Goal: Task Accomplishment & Management: Manage account settings

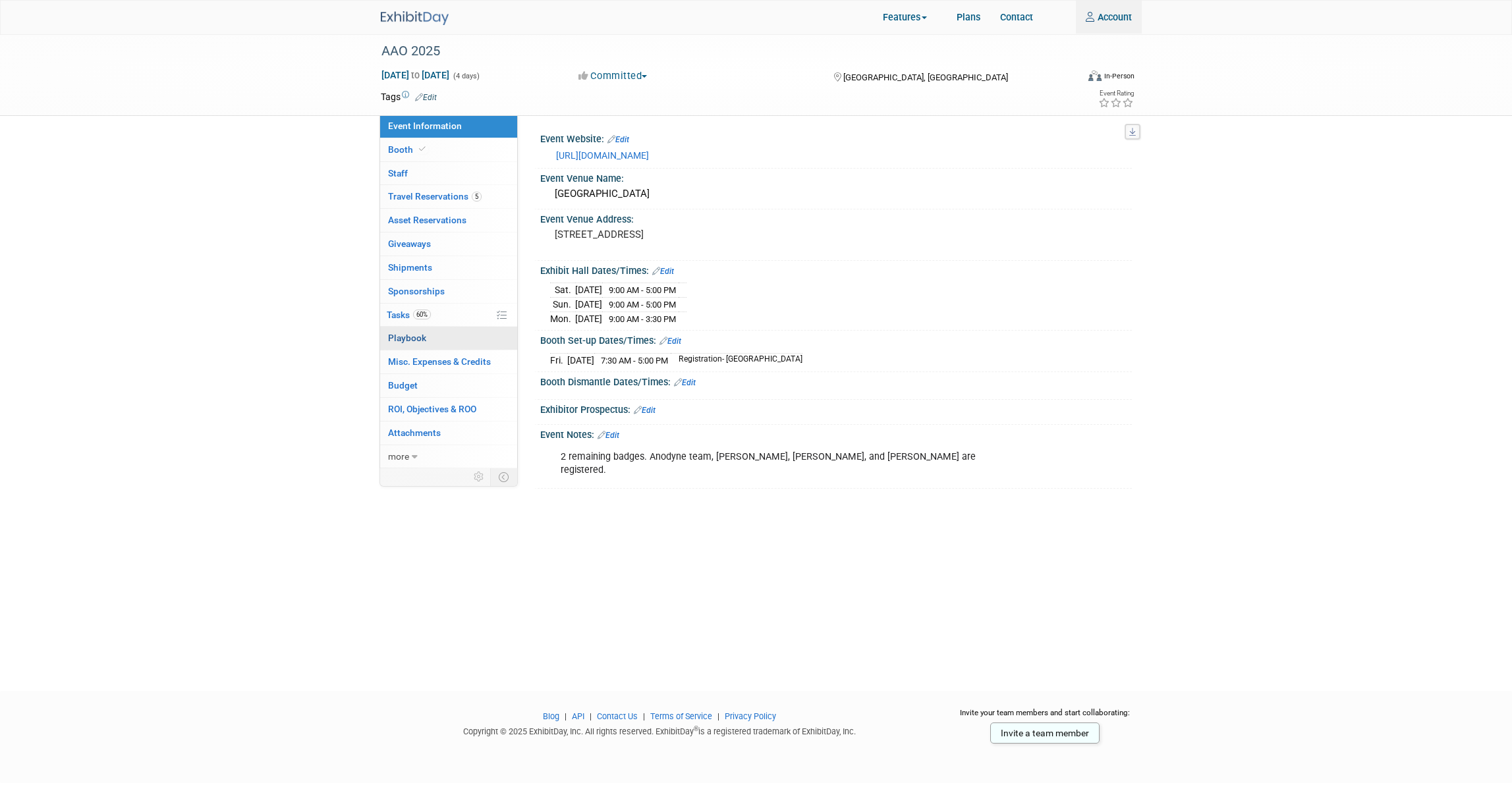
click at [466, 340] on link "0 Playbook 0" at bounding box center [449, 338] width 137 height 23
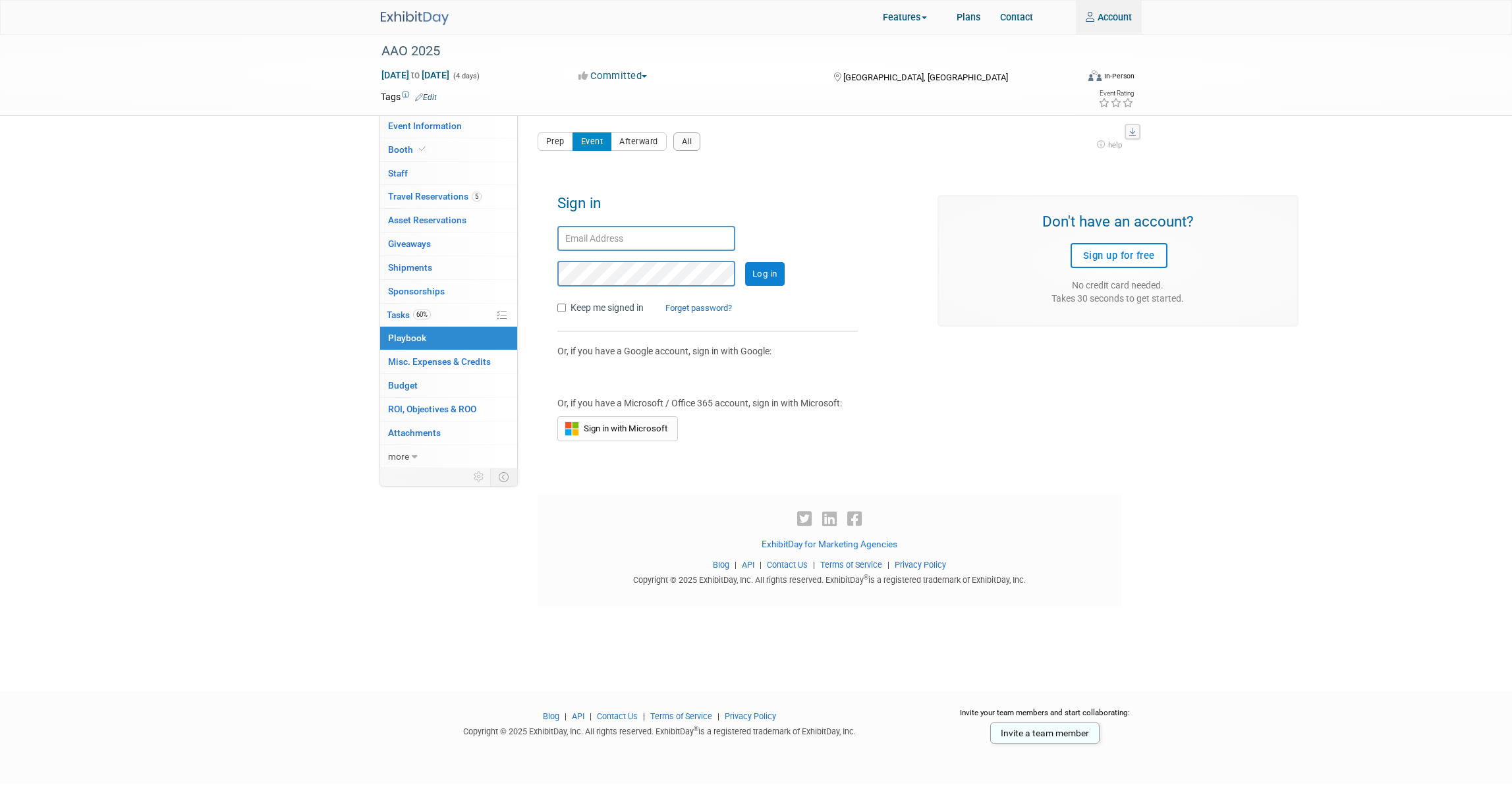
drag, startPoint x: 604, startPoint y: 242, endPoint x: 613, endPoint y: 247, distance: 10.3
click at [604, 243] on input "text" at bounding box center [646, 238] width 178 height 26
type input "djozwiak@anodynesurgical.com"
click at [745, 262] on input "Log in" at bounding box center [765, 274] width 40 height 24
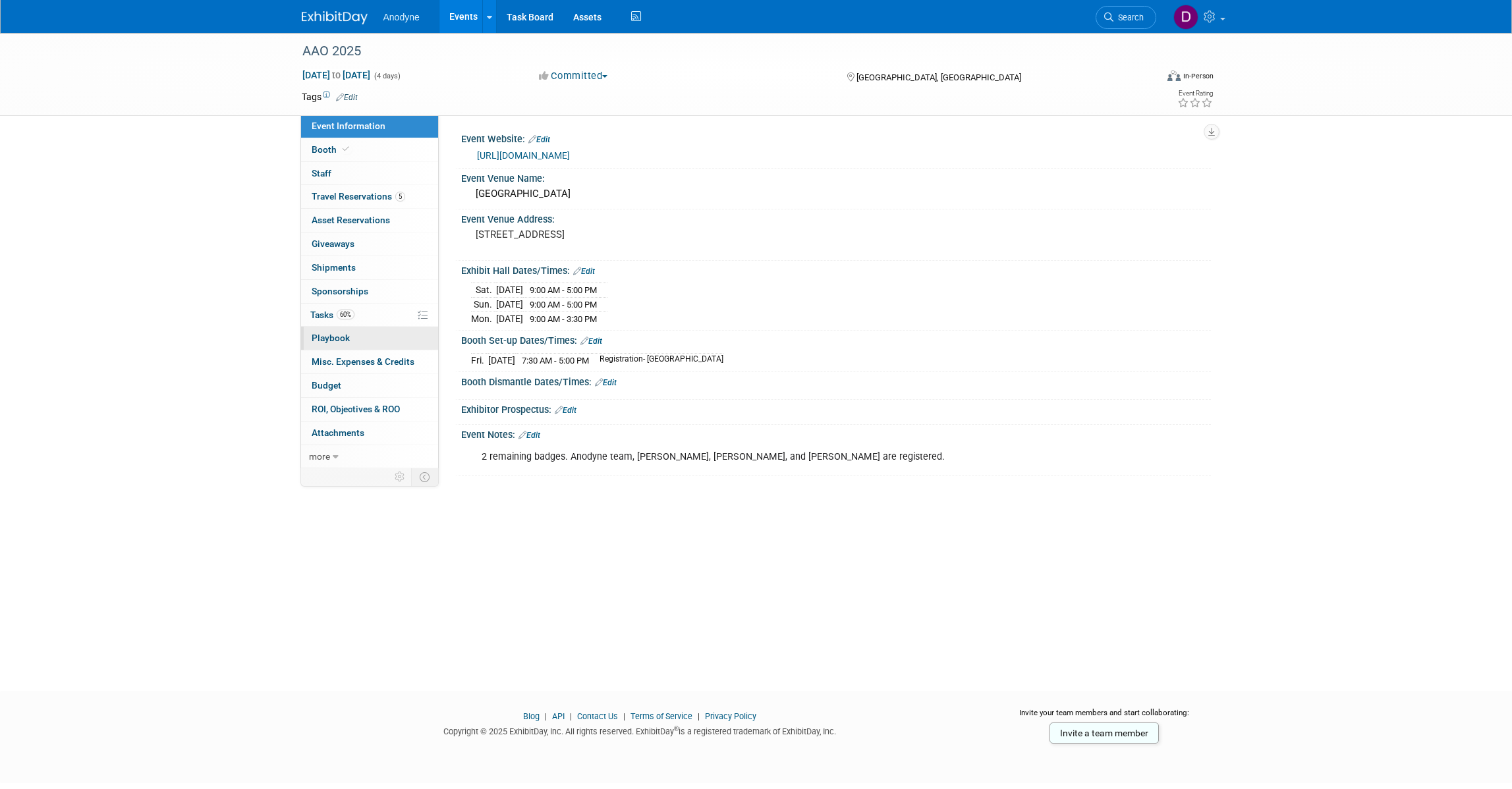
click at [393, 341] on link "0 Playbook 0" at bounding box center [370, 338] width 137 height 23
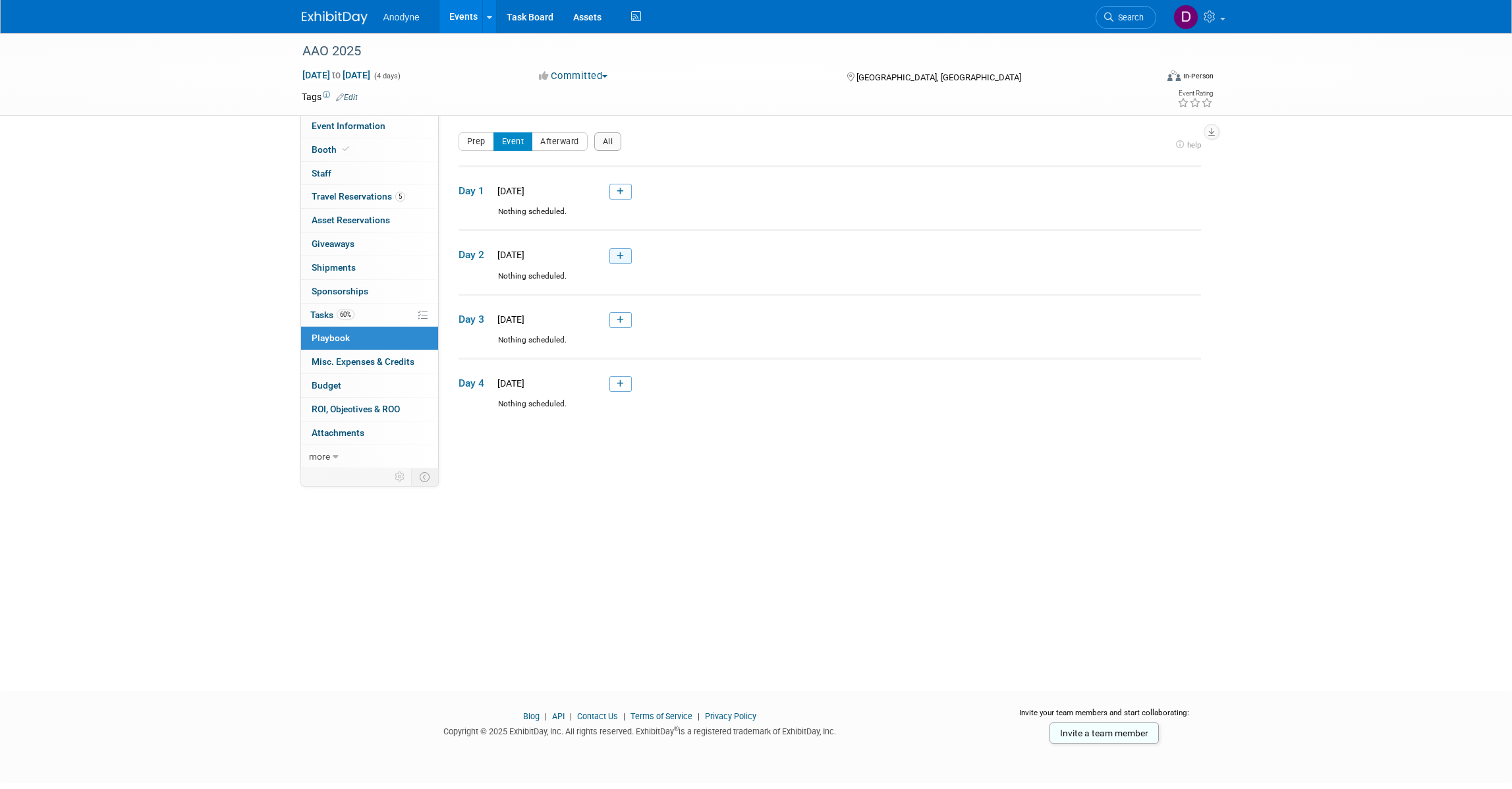
click at [621, 254] on icon at bounding box center [621, 256] width 7 height 8
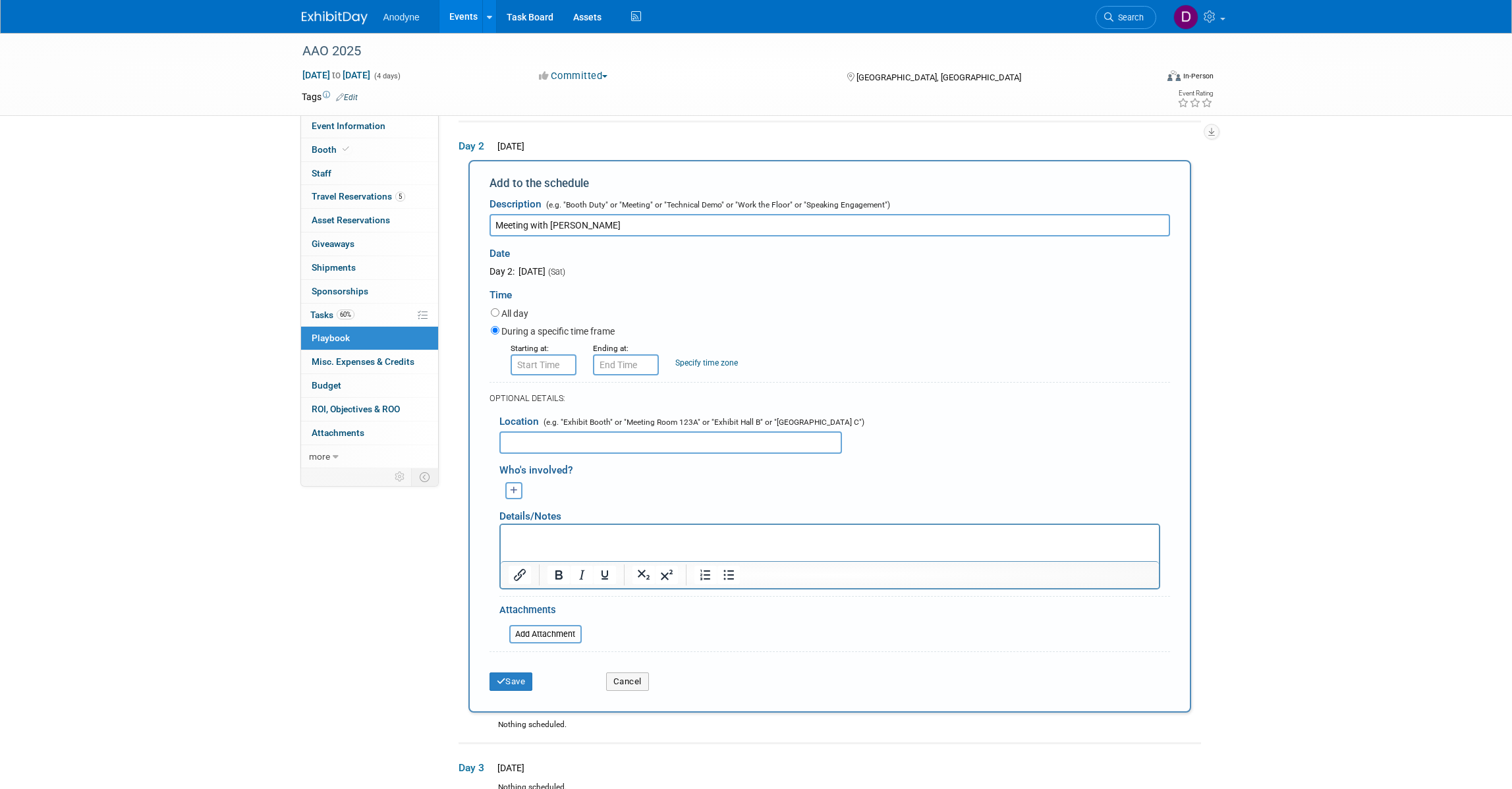
type input "Meeting with [PERSON_NAME]"
click at [554, 354] on input "8:00 AM" at bounding box center [543, 365] width 66 height 21
click at [536, 413] on span "08" at bounding box center [541, 424] width 25 height 24
click at [624, 461] on td "10" at bounding box center [619, 468] width 42 height 35
click at [608, 422] on span "00" at bounding box center [603, 424] width 25 height 24
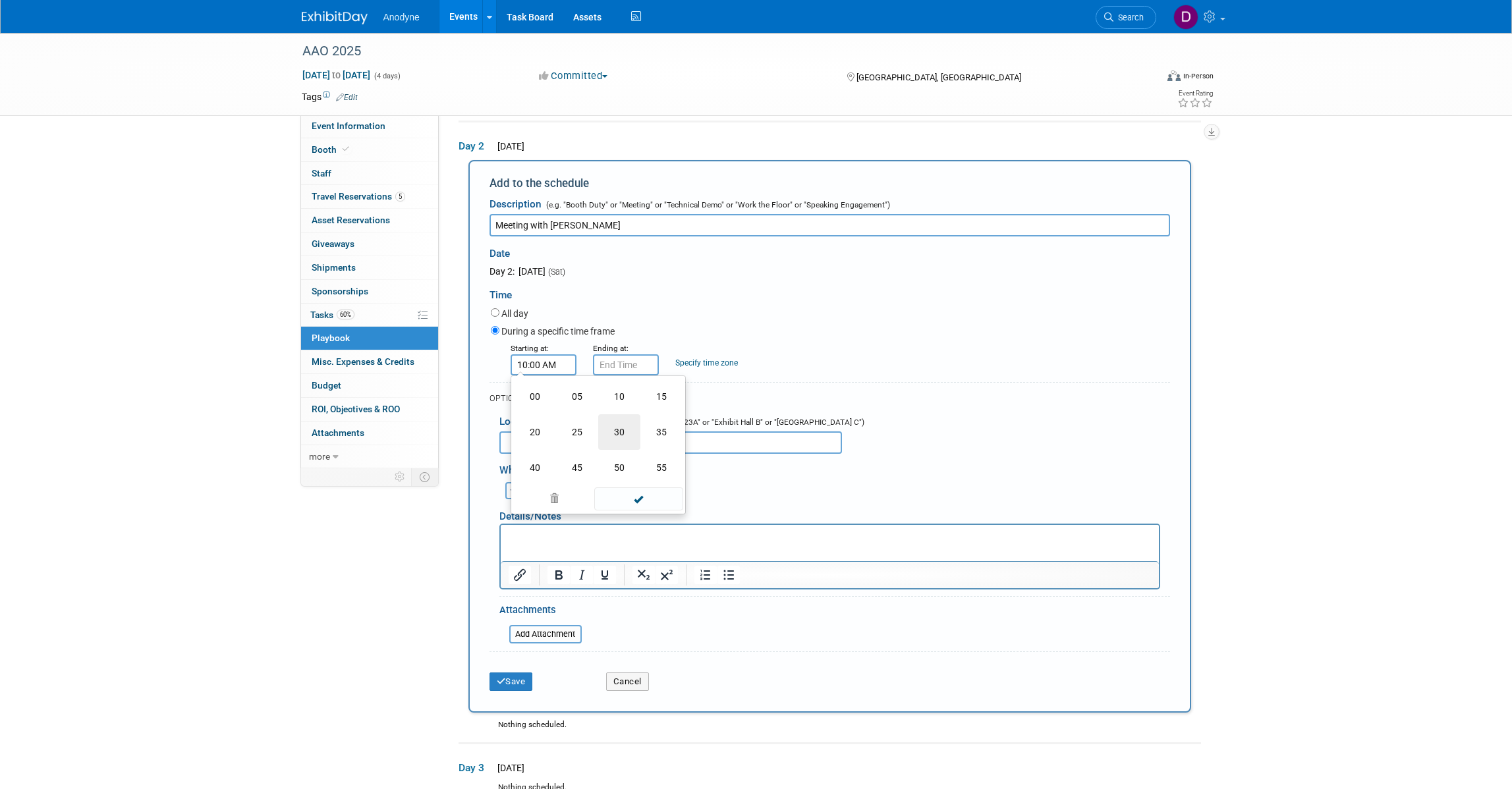
click at [623, 437] on td "30" at bounding box center [619, 433] width 42 height 35
type input "10:30 AM"
click at [637, 484] on span at bounding box center [638, 483] width 89 height 23
click at [618, 365] on input "10:30 AM" at bounding box center [625, 365] width 66 height 21
click at [631, 424] on span "10" at bounding box center [624, 424] width 25 height 24
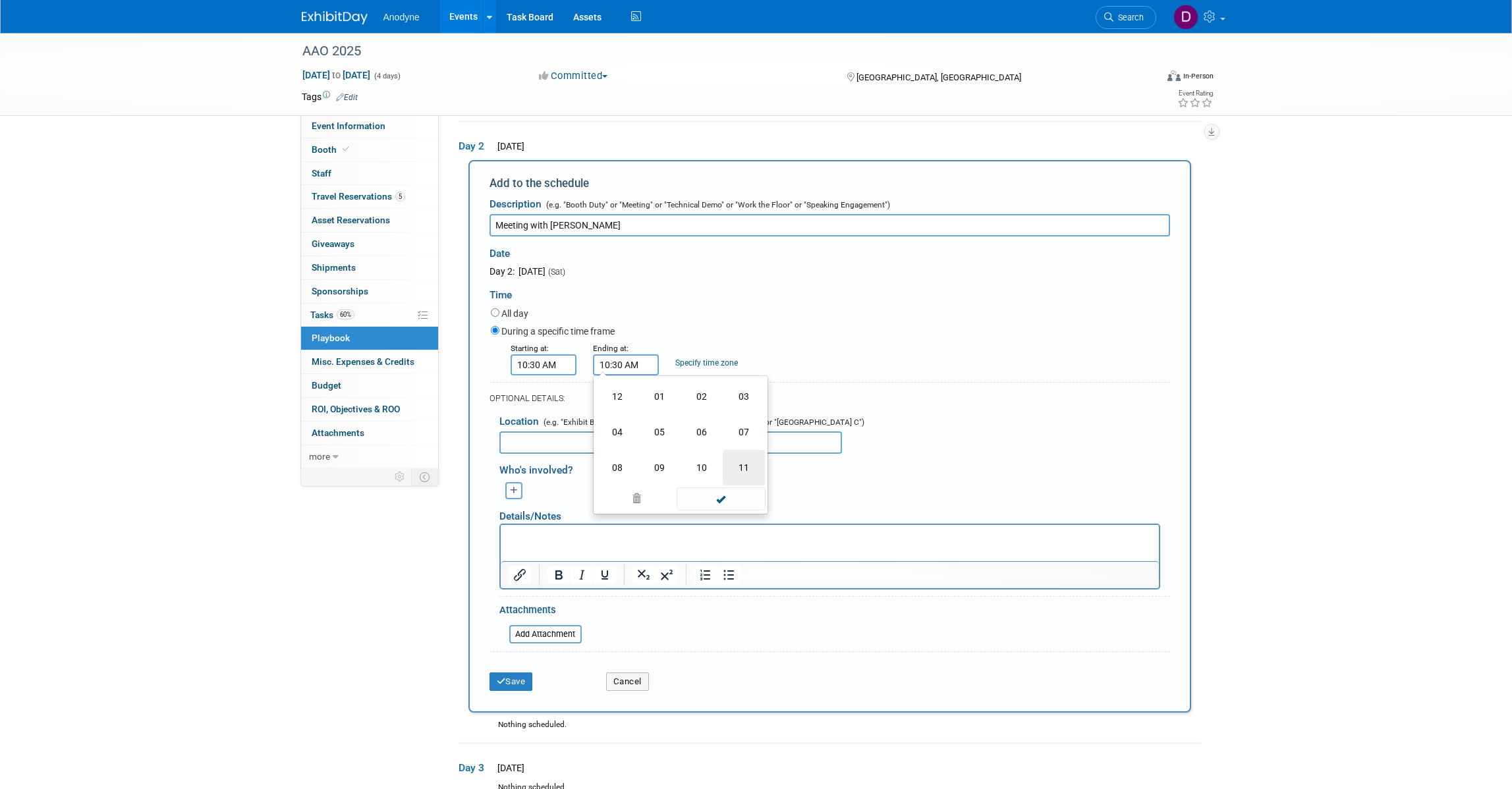
click at [742, 464] on td "11" at bounding box center [743, 468] width 42 height 35
click at [672, 429] on span "30" at bounding box center [685, 424] width 25 height 24
drag, startPoint x: 619, startPoint y: 396, endPoint x: 660, endPoint y: 432, distance: 54.6
click at [619, 396] on td "00" at bounding box center [617, 396] width 42 height 35
type input "11:00 AM"
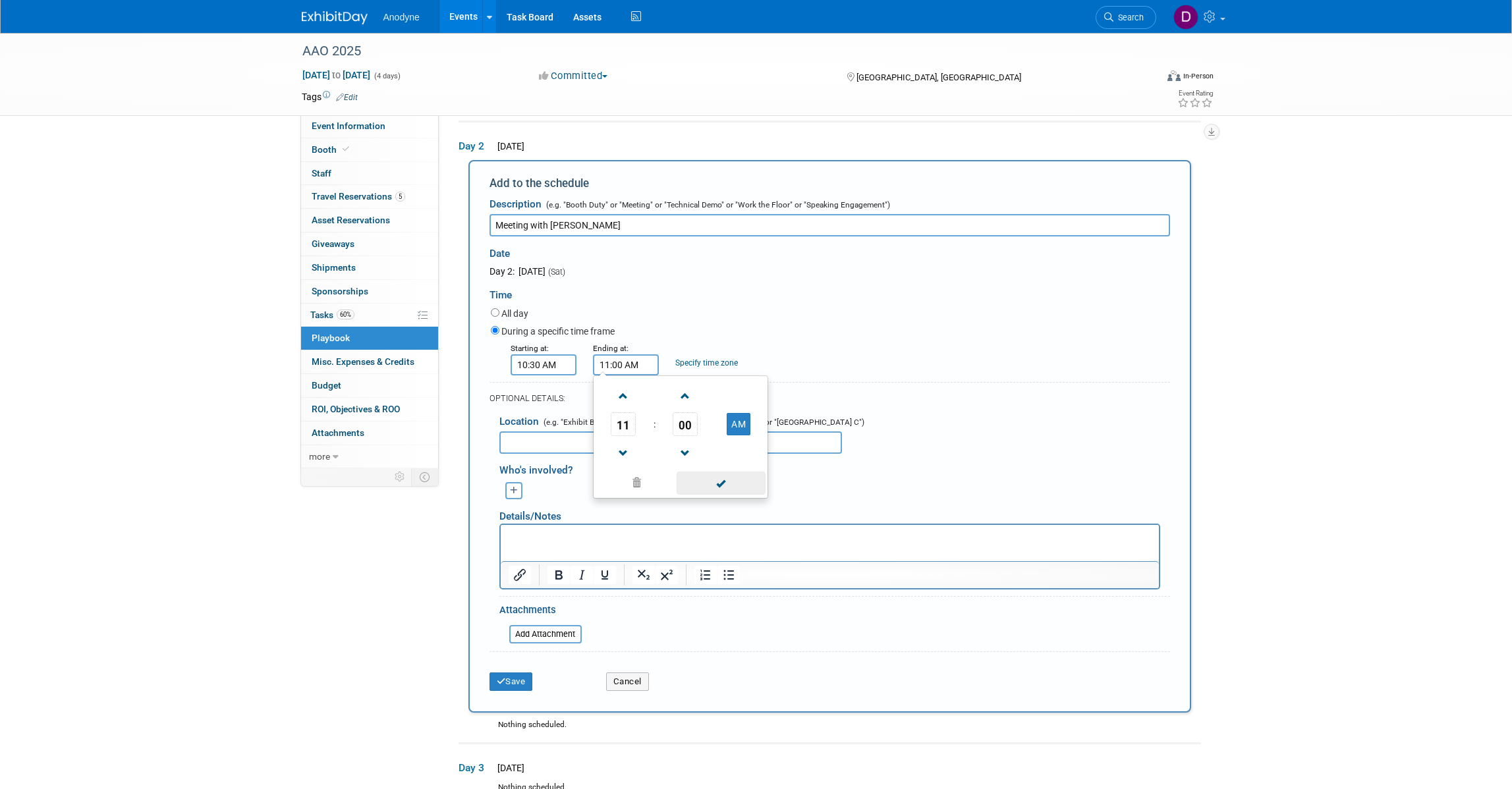
click at [723, 480] on span at bounding box center [721, 483] width 89 height 23
click at [613, 445] on input "text" at bounding box center [671, 443] width 342 height 22
type input "Anodyne booth"
click at [512, 679] on button "Save" at bounding box center [511, 681] width 44 height 18
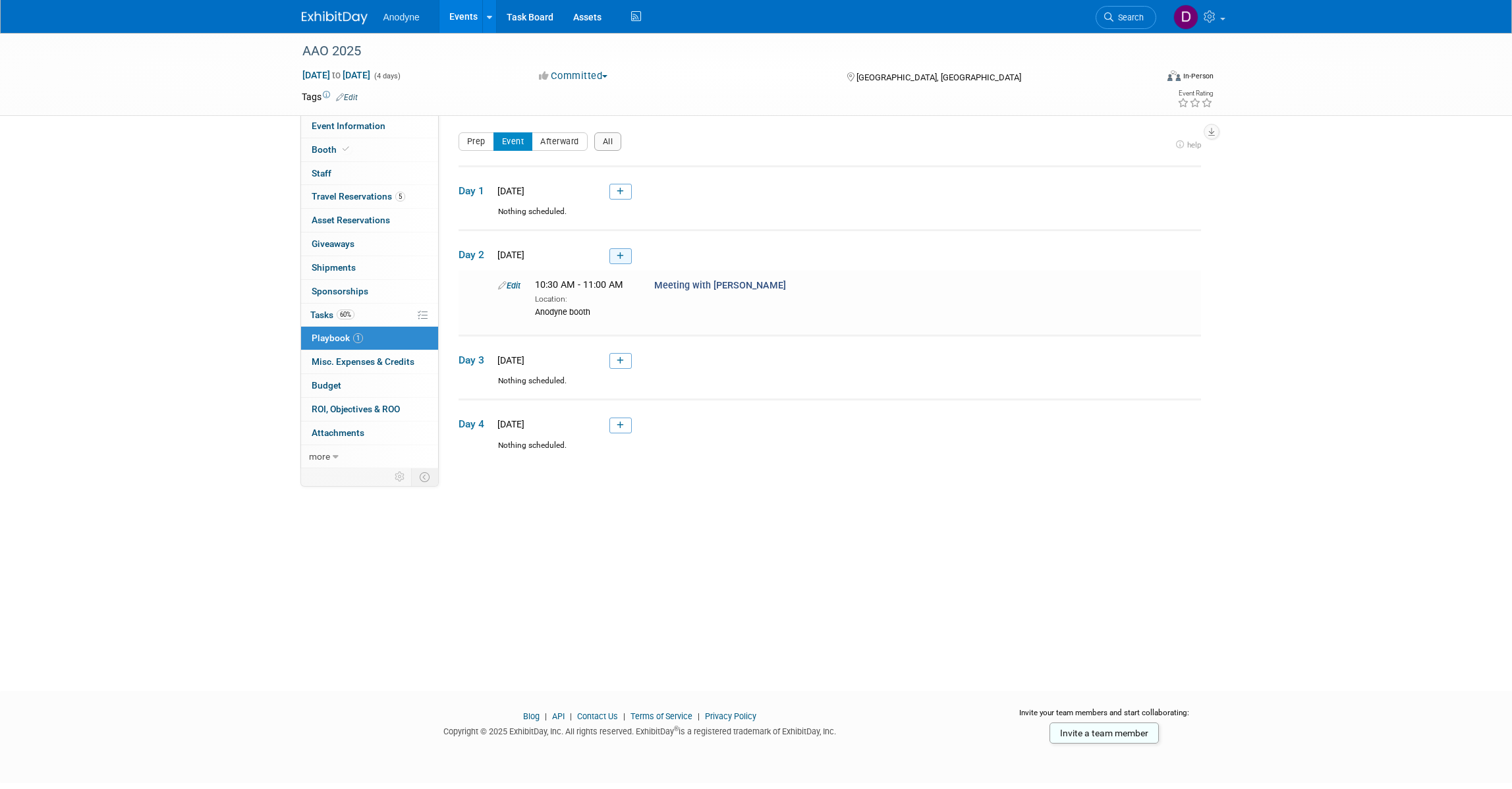
click at [627, 262] on link at bounding box center [621, 256] width 22 height 15
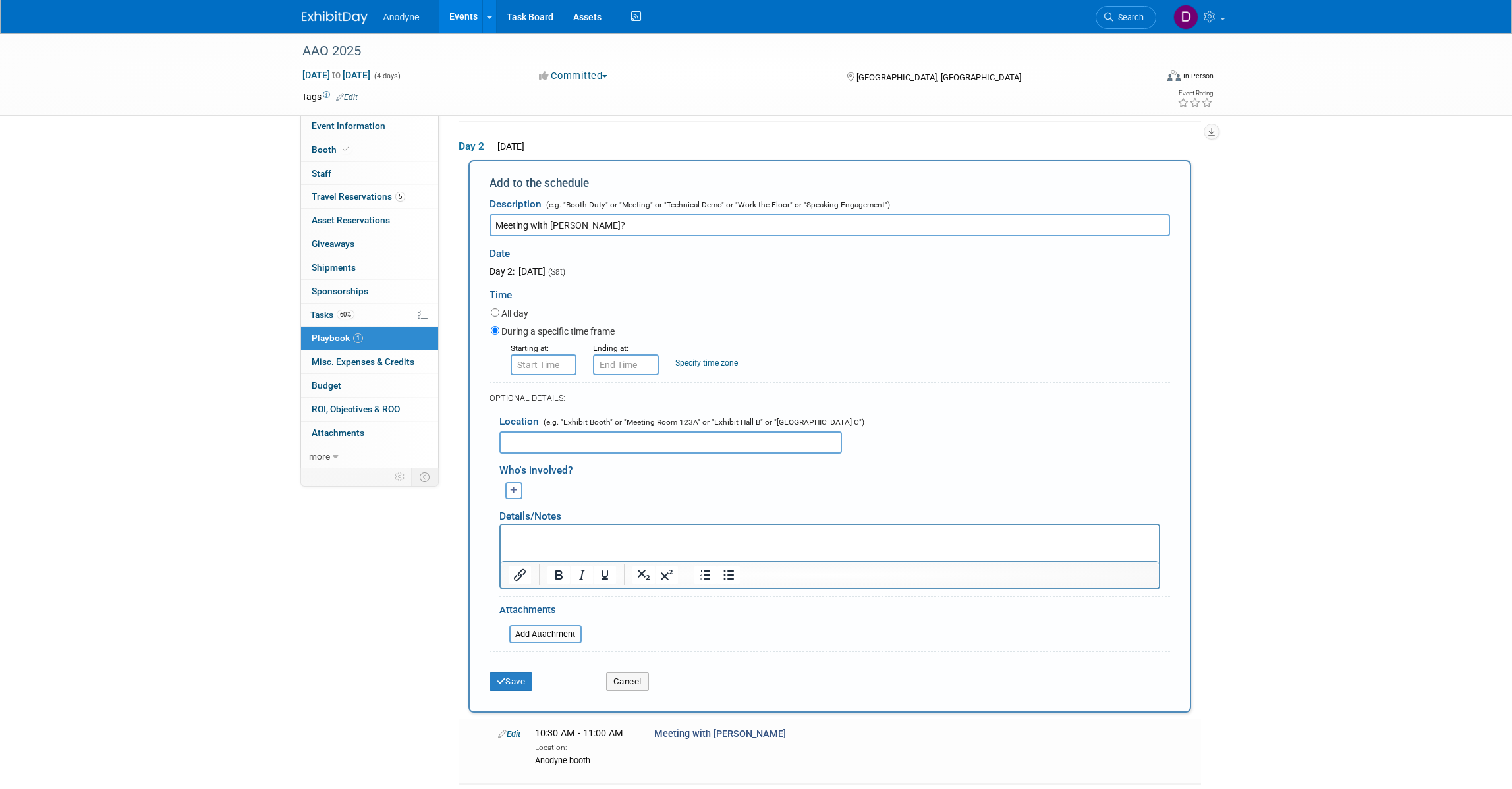
type input "Meeting with [PERSON_NAME]?"
click at [554, 364] on input "8:00 AM" at bounding box center [543, 365] width 66 height 21
click at [548, 415] on span "08" at bounding box center [541, 424] width 25 height 24
click at [570, 404] on td "01" at bounding box center [576, 396] width 42 height 35
click at [607, 417] on span "00" at bounding box center [603, 424] width 25 height 24
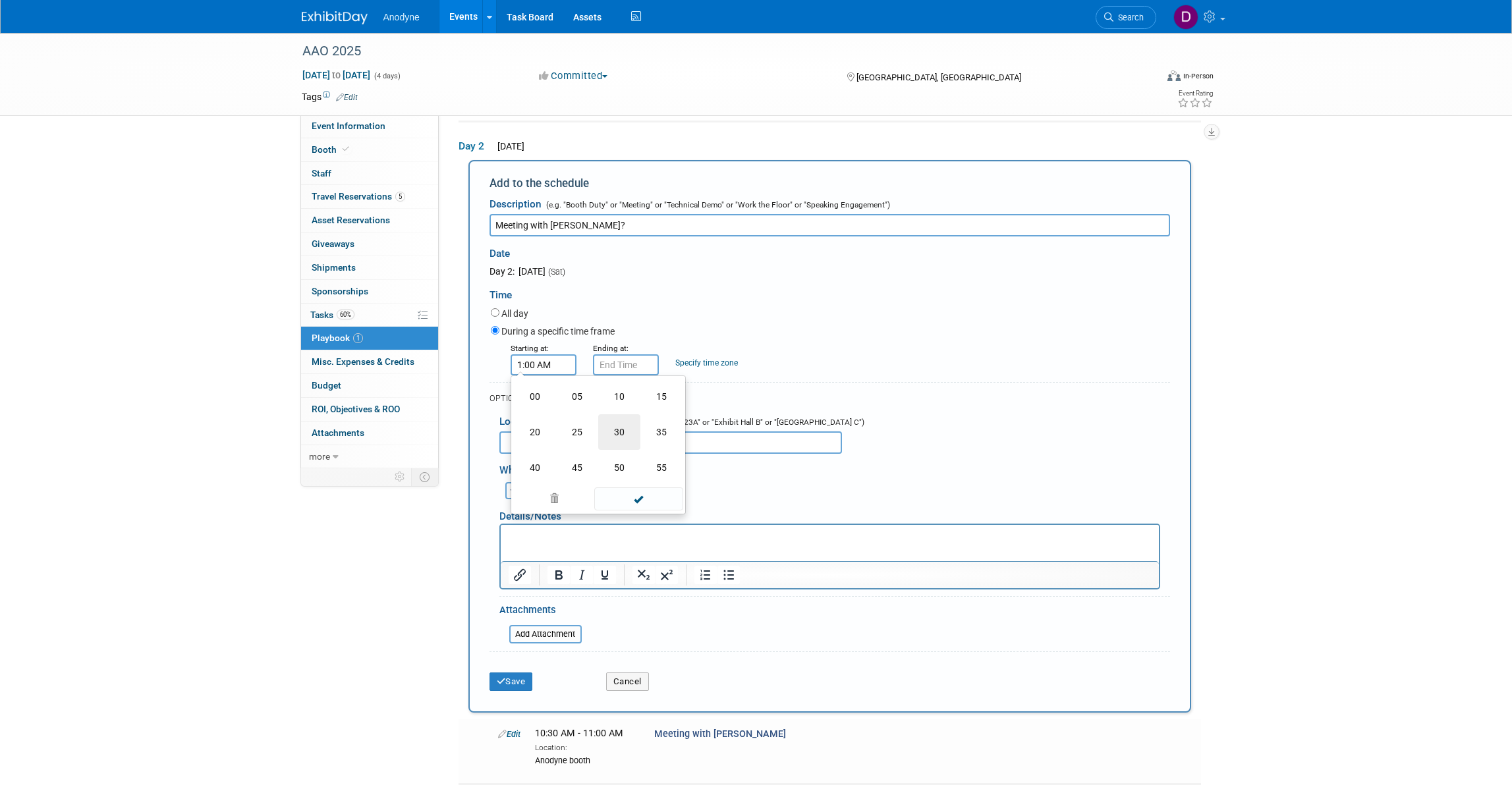
click at [621, 436] on td "30" at bounding box center [619, 433] width 42 height 35
drag, startPoint x: 647, startPoint y: 426, endPoint x: 657, endPoint y: 453, distance: 28.8
click at [648, 427] on button "AM" at bounding box center [656, 424] width 24 height 22
type input "1:30 PM"
click at [653, 480] on span at bounding box center [638, 483] width 89 height 23
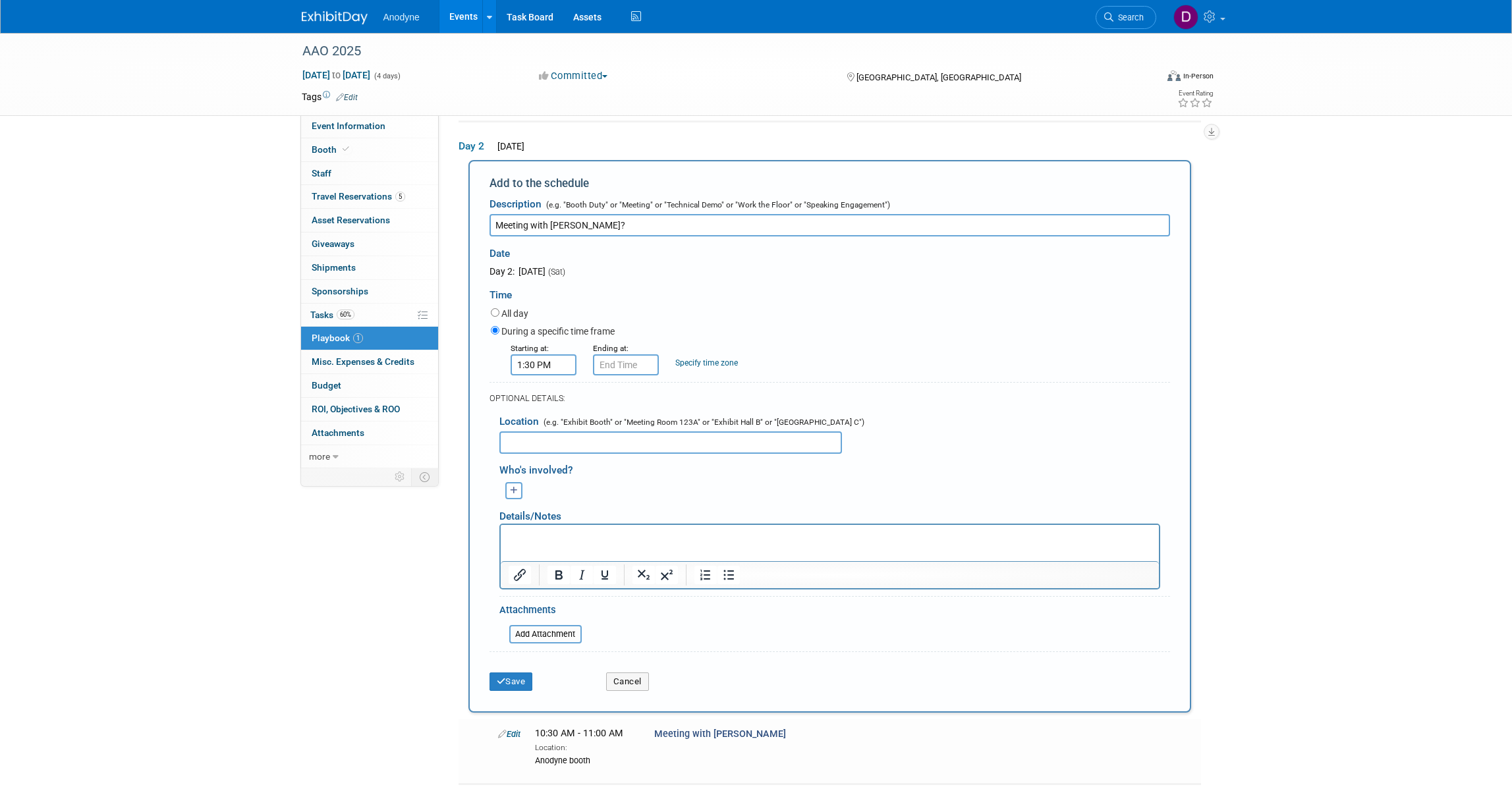
click at [629, 374] on form "Description (e.g. "Booth Duty" or "Meeting" or "Technical Demo" or "Work the Fl…" at bounding box center [829, 444] width 680 height 506
click at [633, 367] on input "1:30 PM" at bounding box center [625, 365] width 66 height 21
click at [628, 416] on span "01" at bounding box center [624, 424] width 25 height 24
click at [717, 392] on td "02" at bounding box center [701, 396] width 42 height 35
click at [739, 426] on button "PM" at bounding box center [739, 424] width 24 height 22
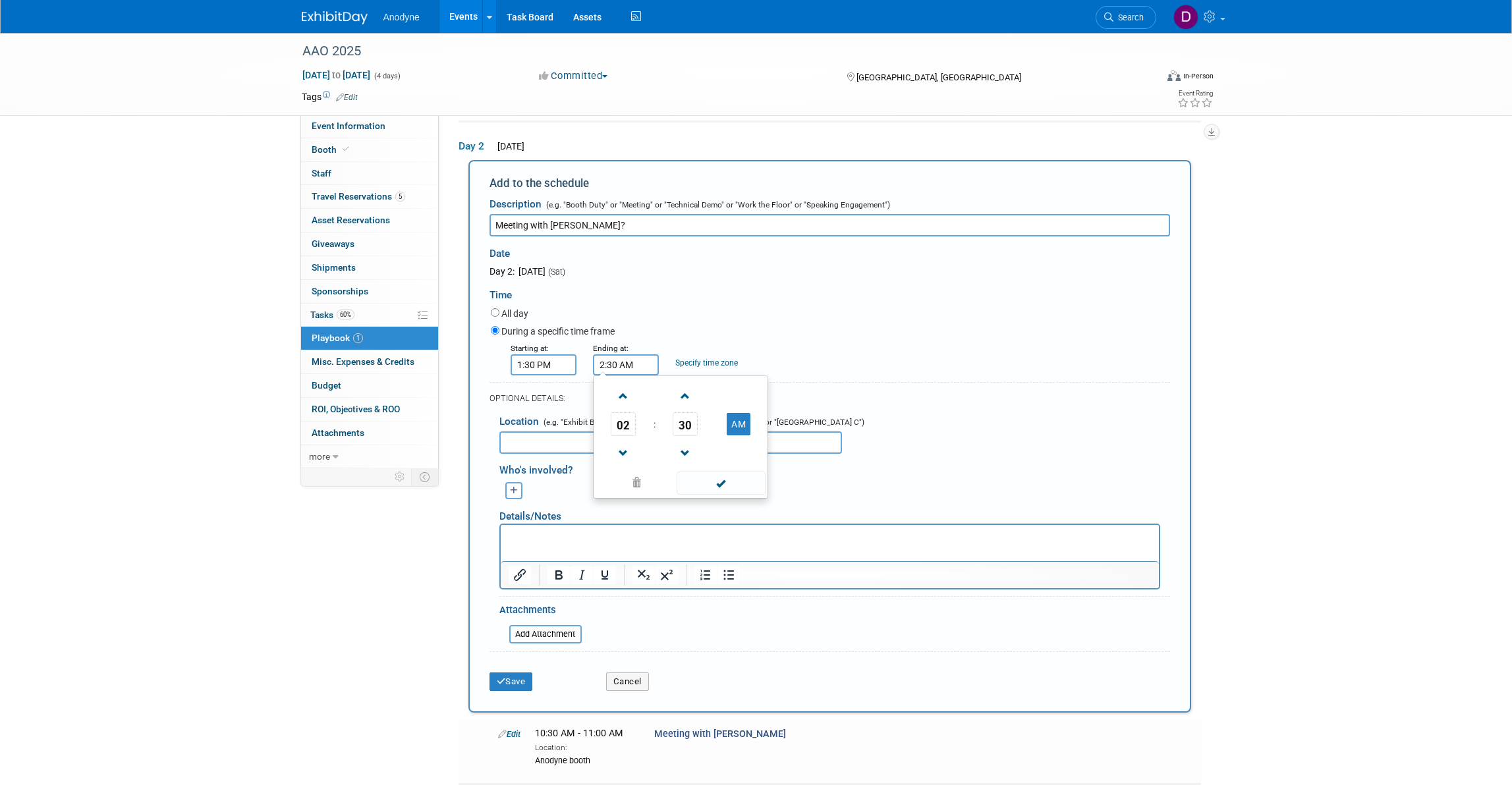
click at [683, 427] on span "30" at bounding box center [685, 424] width 25 height 24
click at [618, 406] on td "00" at bounding box center [617, 396] width 42 height 35
click at [738, 433] on table "02 : 00 AM" at bounding box center [680, 424] width 169 height 91
click at [735, 428] on button "AM" at bounding box center [739, 424] width 24 height 22
type input "2:00 PM"
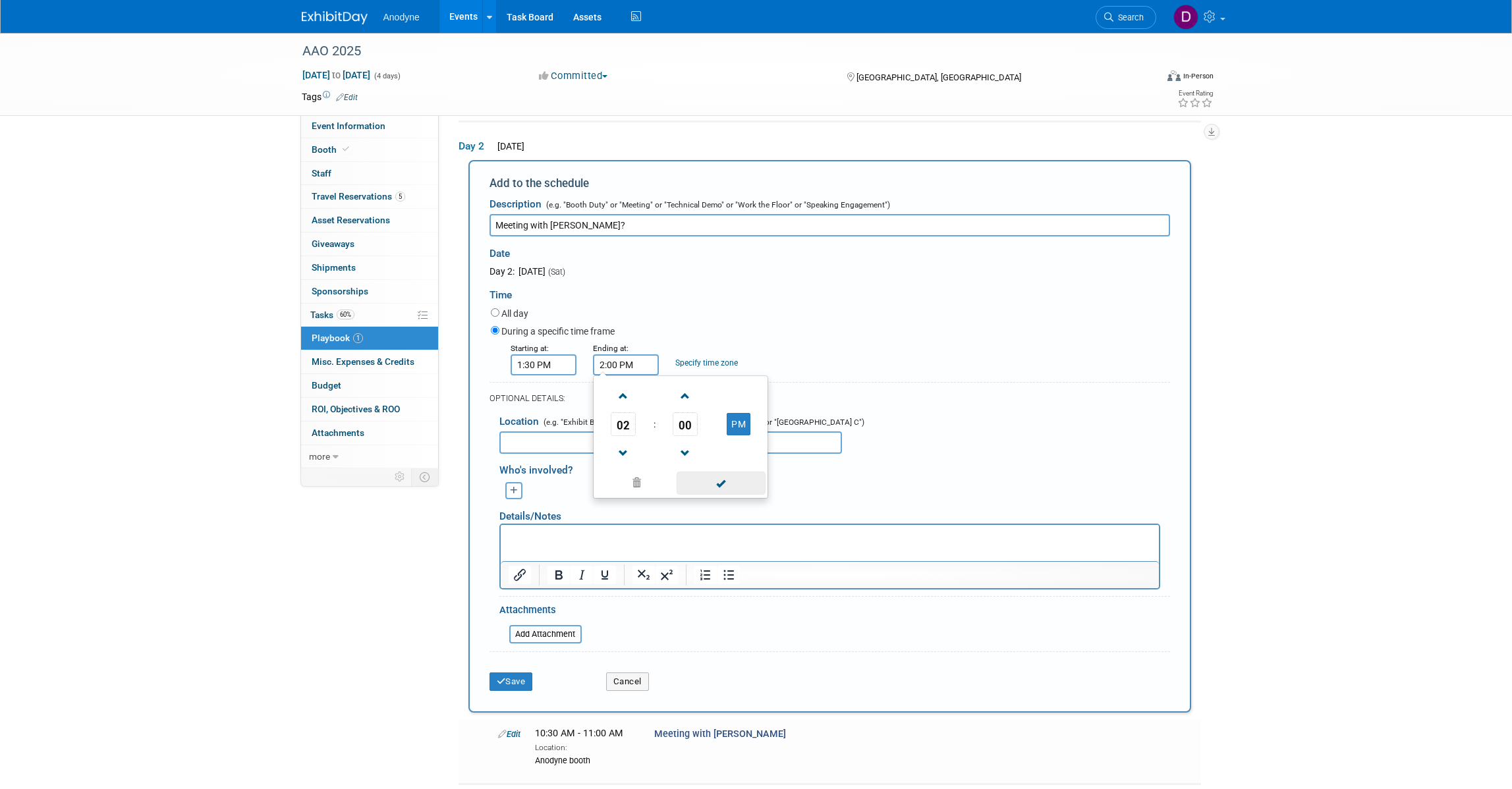
click at [728, 481] on span at bounding box center [721, 483] width 89 height 23
click at [653, 442] on input "text" at bounding box center [671, 443] width 342 height 22
type input "Anodyne booth"
click at [524, 683] on button "Save" at bounding box center [511, 681] width 44 height 18
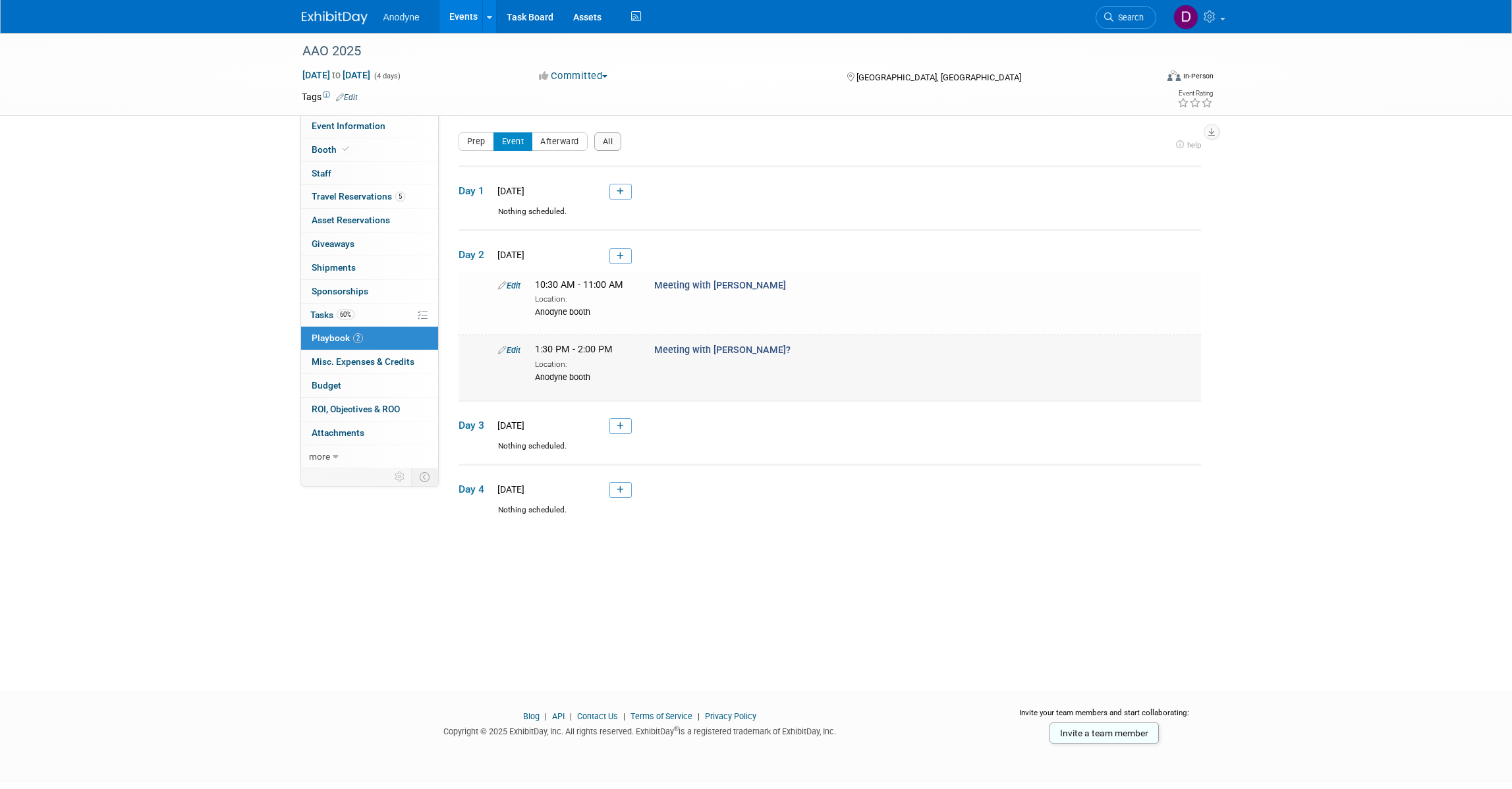
click at [513, 347] on link "Edit" at bounding box center [509, 350] width 22 height 10
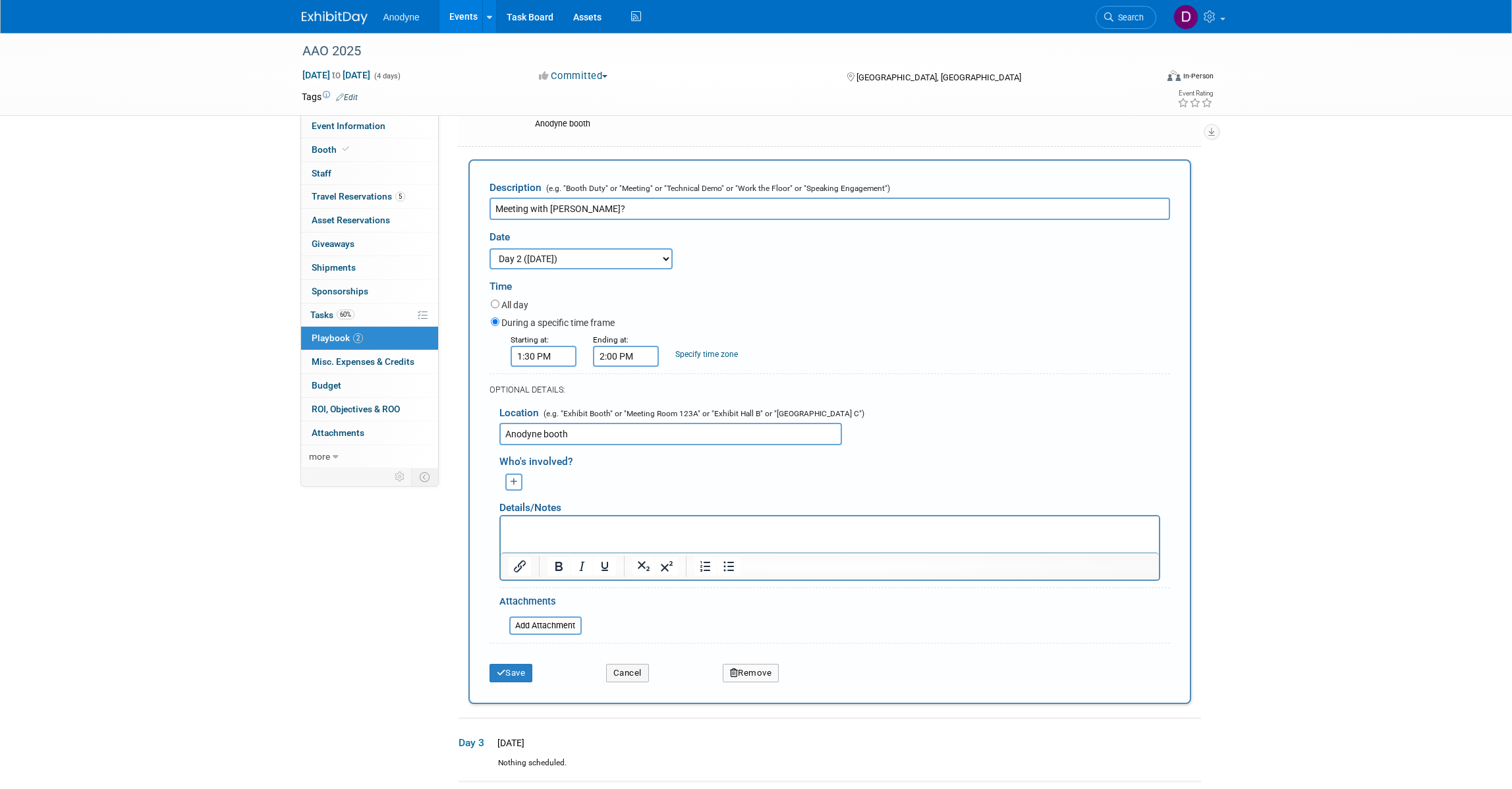
click at [548, 359] on input "1:30 PM" at bounding box center [543, 356] width 66 height 21
click at [556, 415] on td "01" at bounding box center [541, 416] width 55 height 24
click at [548, 419] on span "01" at bounding box center [541, 416] width 25 height 24
click at [620, 387] on td "02" at bounding box center [619, 389] width 42 height 35
type input "2:30 PM"
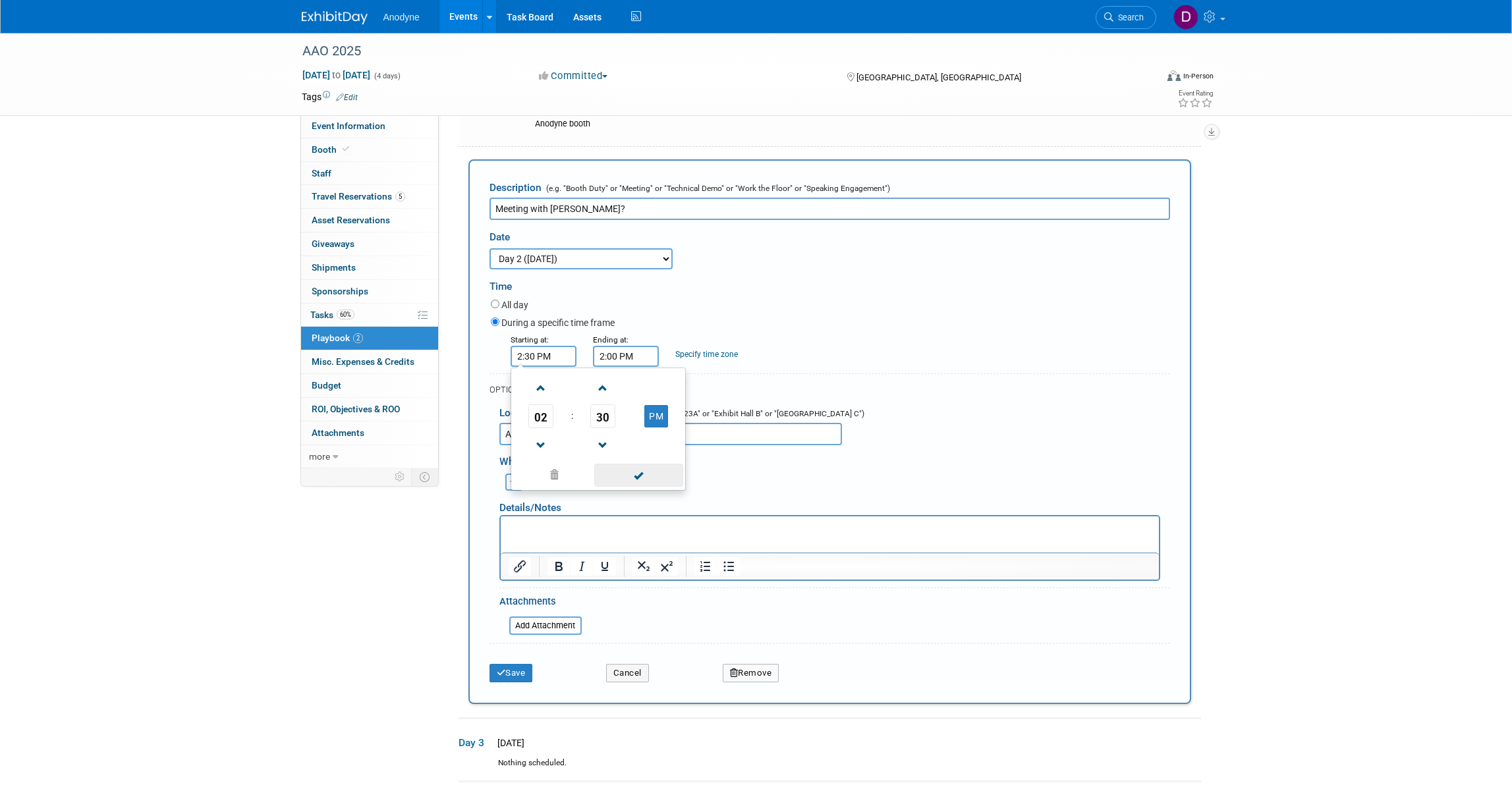
click at [650, 469] on span at bounding box center [638, 475] width 89 height 23
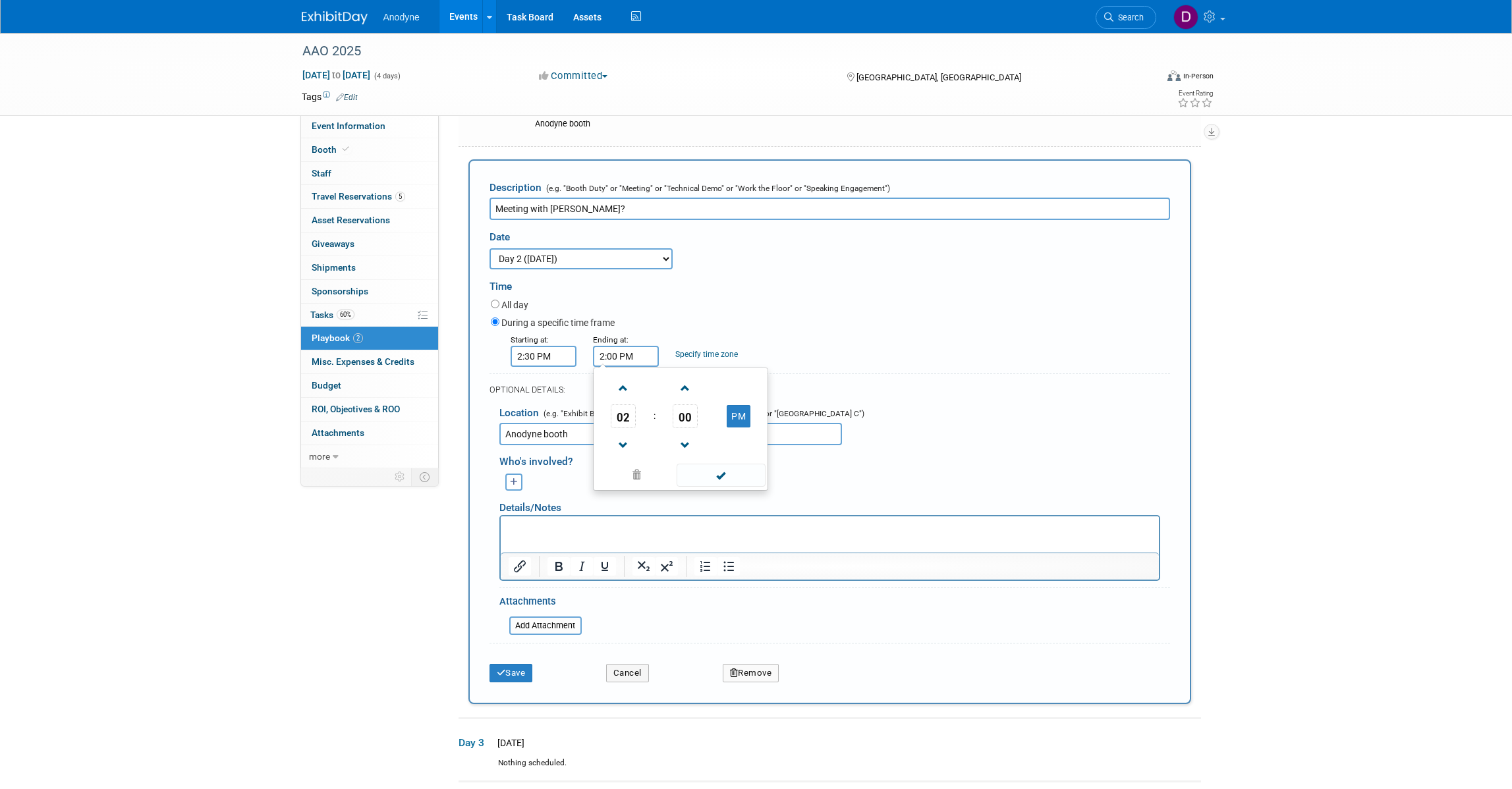
click at [619, 354] on input "2:00 PM" at bounding box center [625, 356] width 66 height 21
click at [630, 420] on span "02" at bounding box center [624, 416] width 25 height 24
click at [742, 389] on td "03" at bounding box center [743, 389] width 42 height 35
type input "3:00 PM"
click at [726, 469] on span at bounding box center [721, 475] width 89 height 23
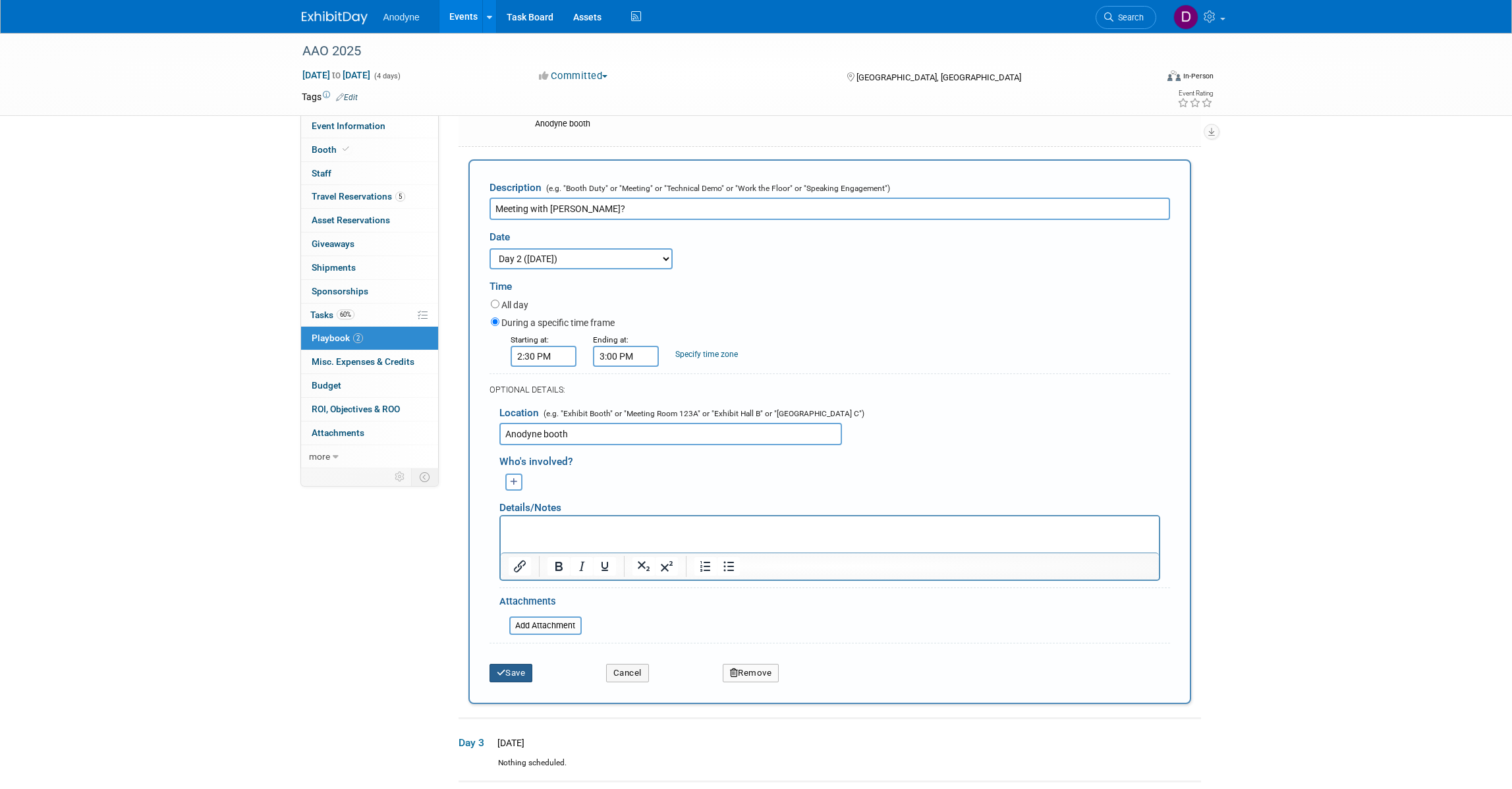
click at [525, 666] on button "Save" at bounding box center [511, 673] width 44 height 18
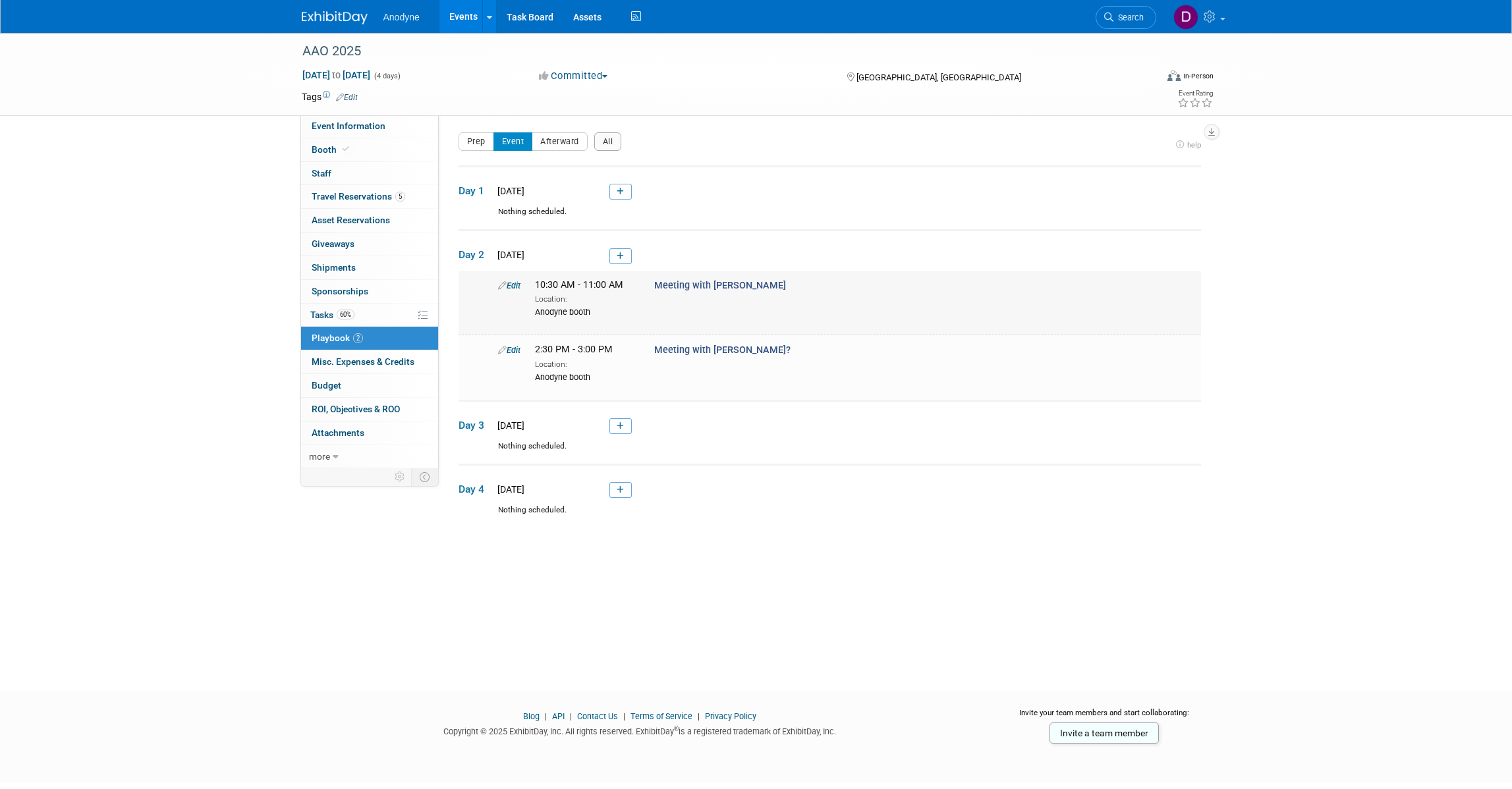
click at [520, 285] on link "Edit" at bounding box center [509, 285] width 22 height 10
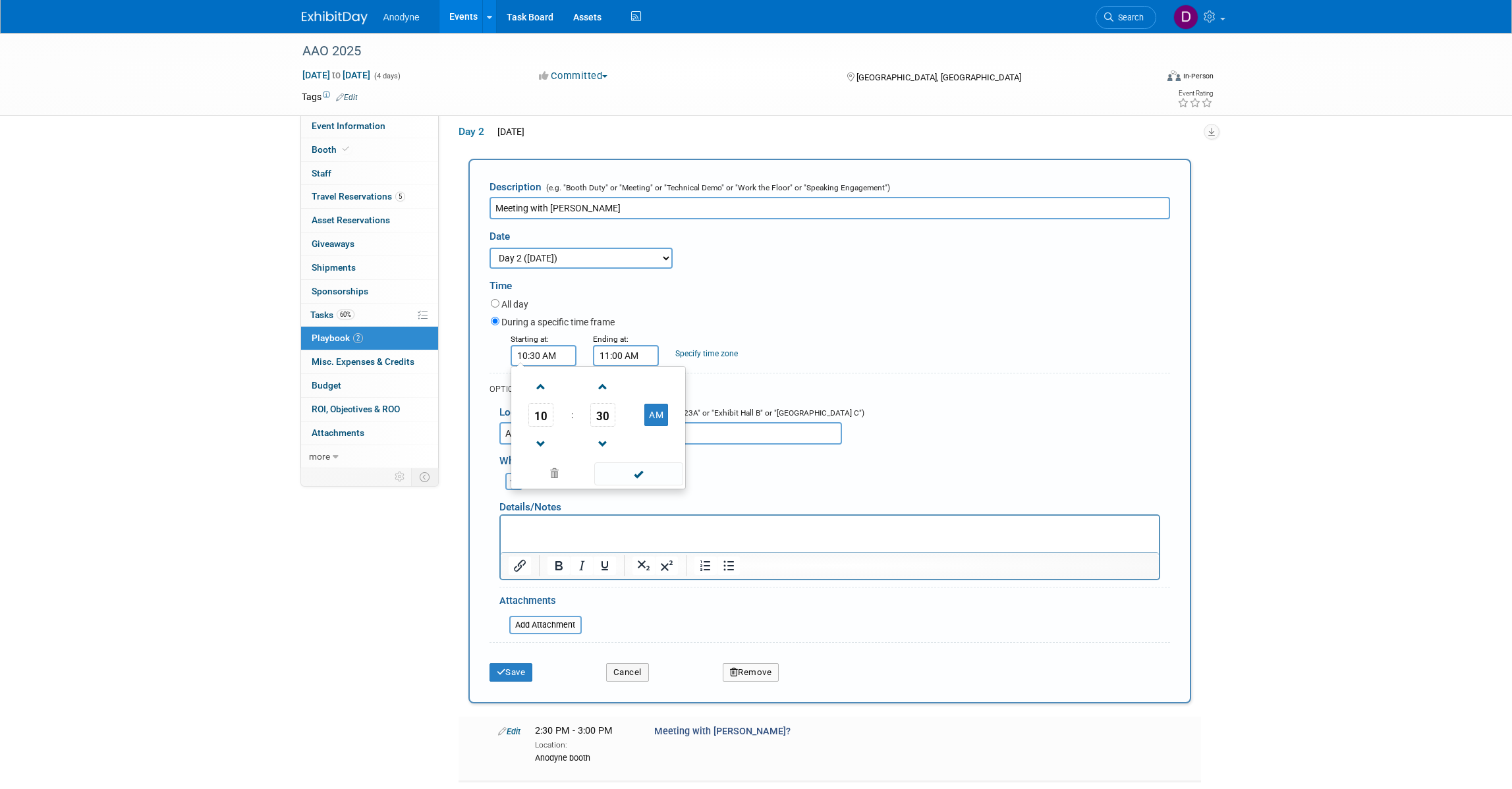
click at [556, 356] on input "10:30 AM" at bounding box center [543, 356] width 66 height 21
drag, startPoint x: 559, startPoint y: 421, endPoint x: 550, endPoint y: 427, distance: 10.8
click at [558, 421] on td "10" at bounding box center [541, 415] width 55 height 24
click at [538, 415] on span "10" at bounding box center [541, 415] width 25 height 24
click at [652, 461] on td "11" at bounding box center [661, 458] width 42 height 35
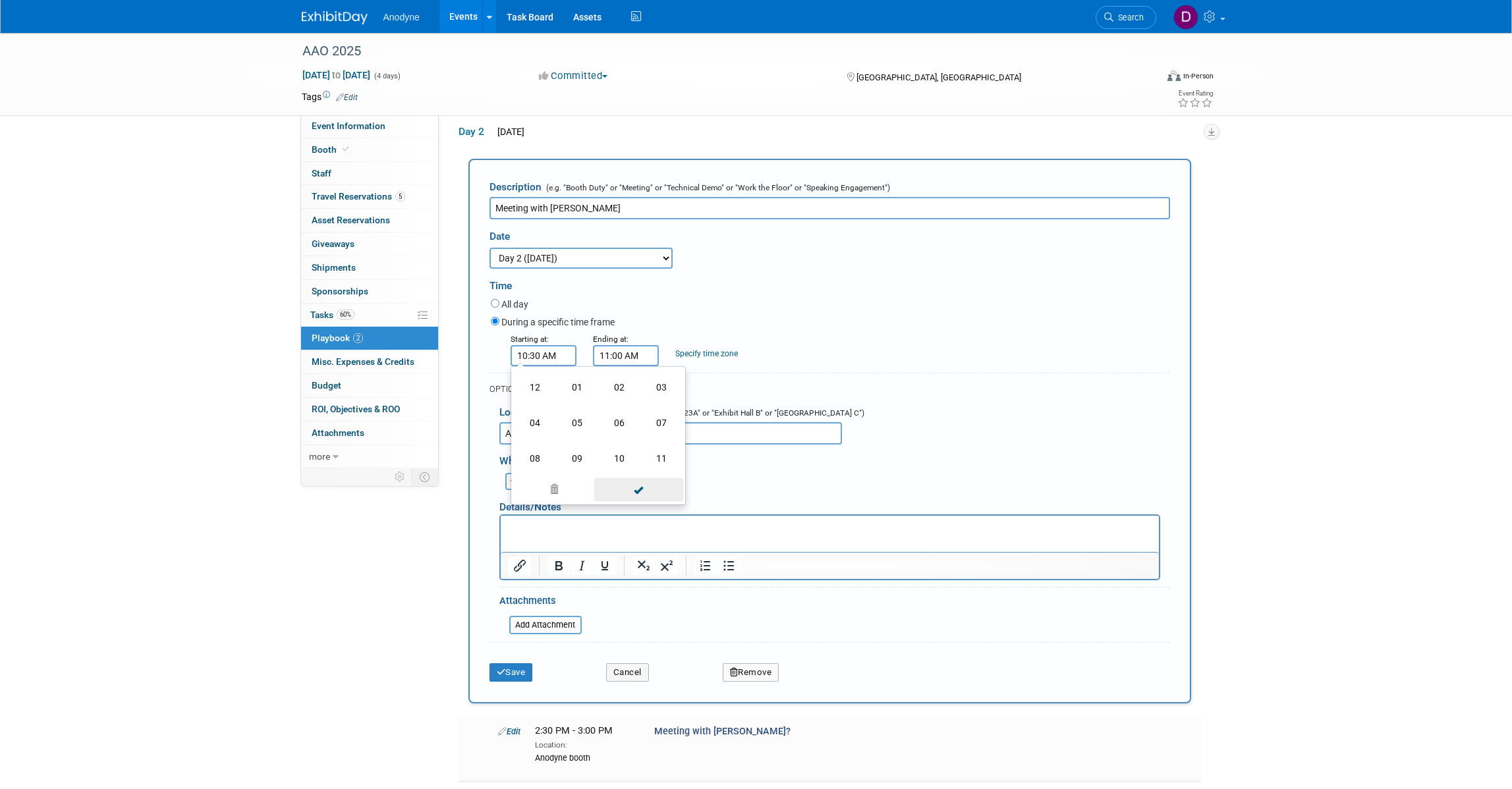
type input "11:30 AM"
click at [647, 475] on span at bounding box center [638, 474] width 89 height 23
click at [626, 353] on input "11:00 AM" at bounding box center [625, 356] width 66 height 21
click at [624, 427] on link at bounding box center [624, 444] width 25 height 34
click at [628, 416] on span "10" at bounding box center [624, 415] width 25 height 24
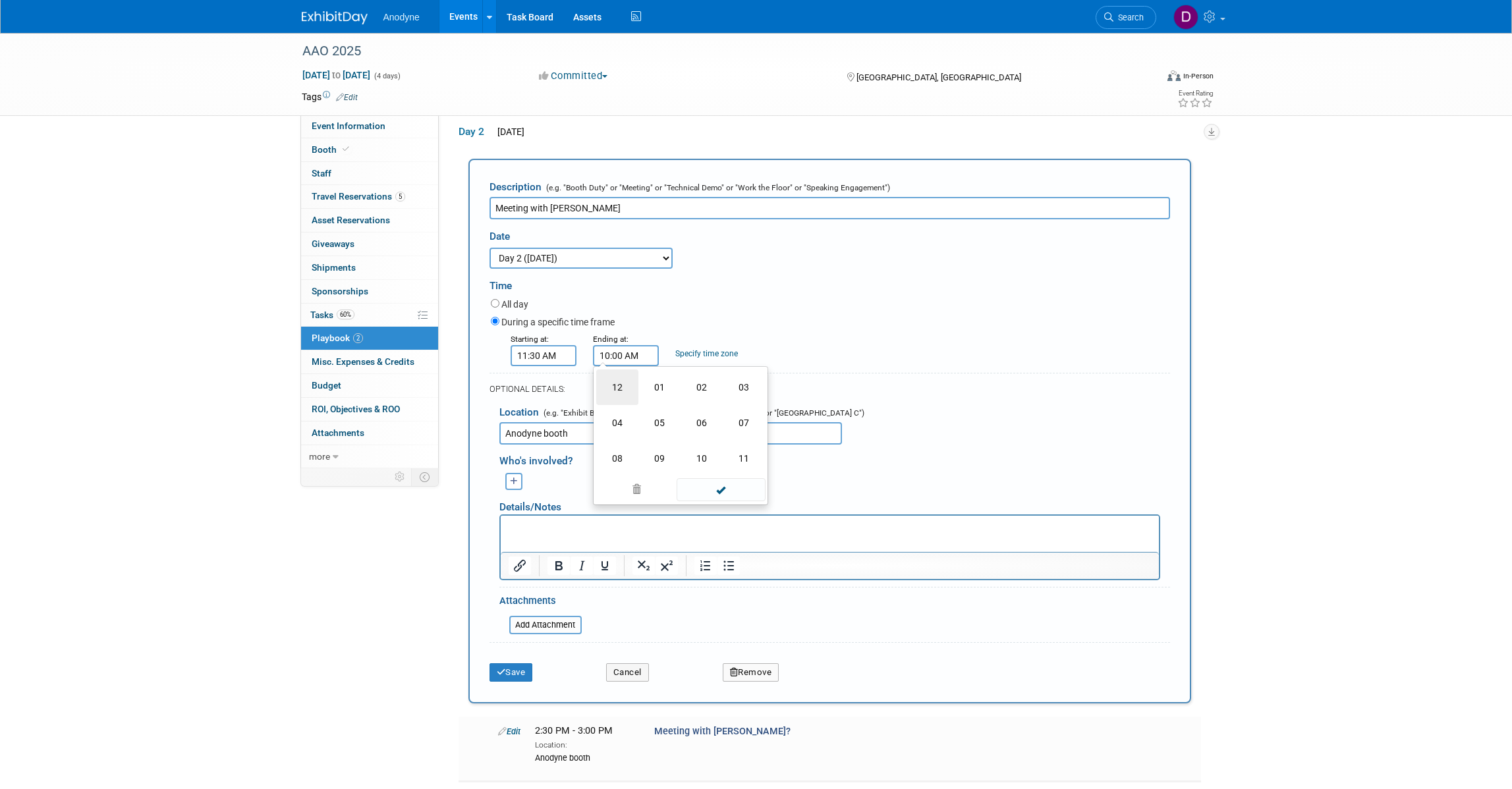
click at [612, 399] on td "12" at bounding box center [617, 387] width 42 height 35
click at [731, 422] on button "AM" at bounding box center [739, 415] width 24 height 22
type input "12:00 PM"
drag, startPoint x: 720, startPoint y: 466, endPoint x: 660, endPoint y: 488, distance: 63.9
click at [719, 469] on span at bounding box center [721, 474] width 89 height 23
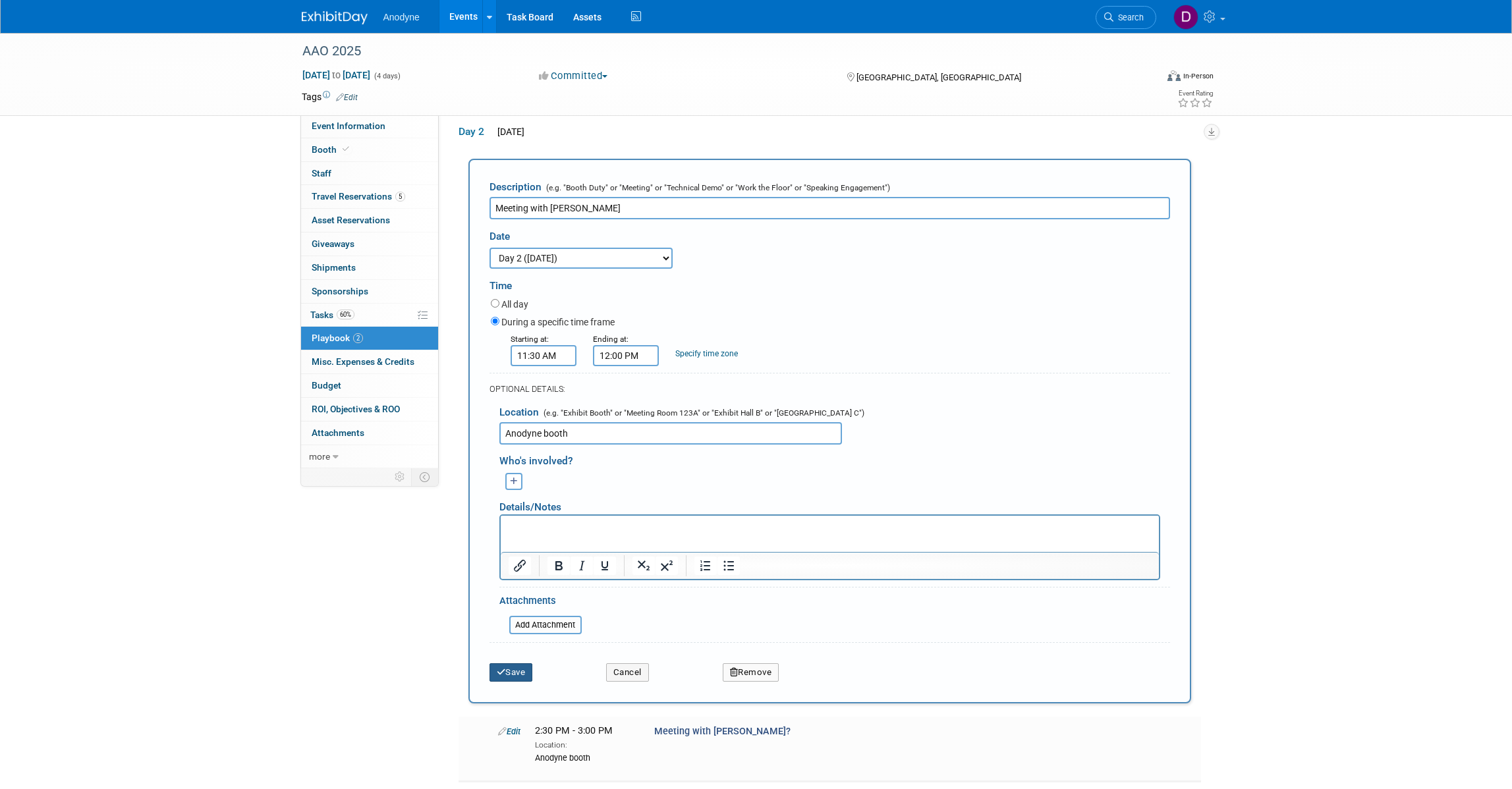
click at [507, 666] on button "Save" at bounding box center [511, 672] width 44 height 18
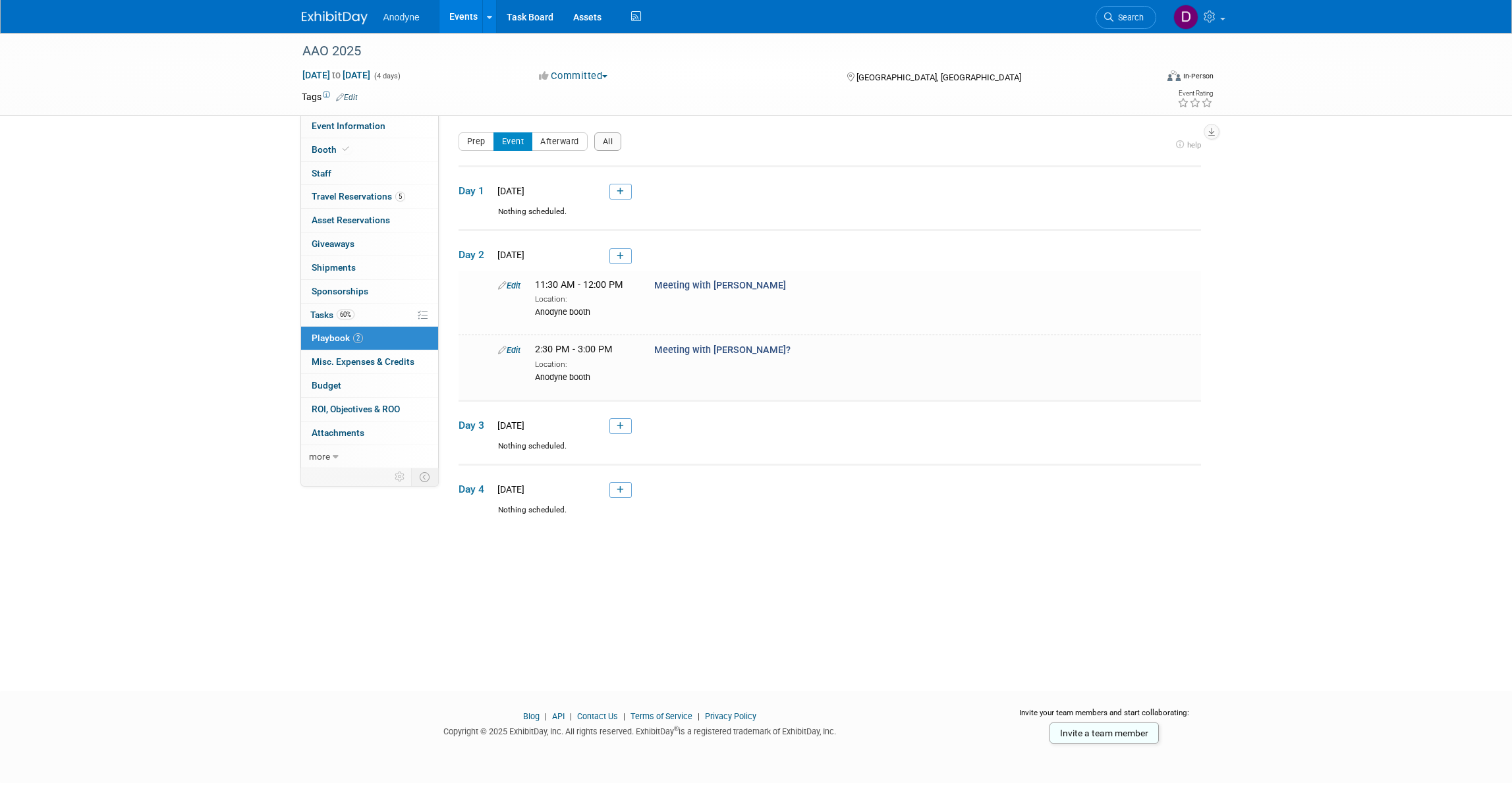
drag, startPoint x: 618, startPoint y: 427, endPoint x: 617, endPoint y: 435, distance: 8.1
click at [618, 427] on icon at bounding box center [621, 426] width 7 height 8
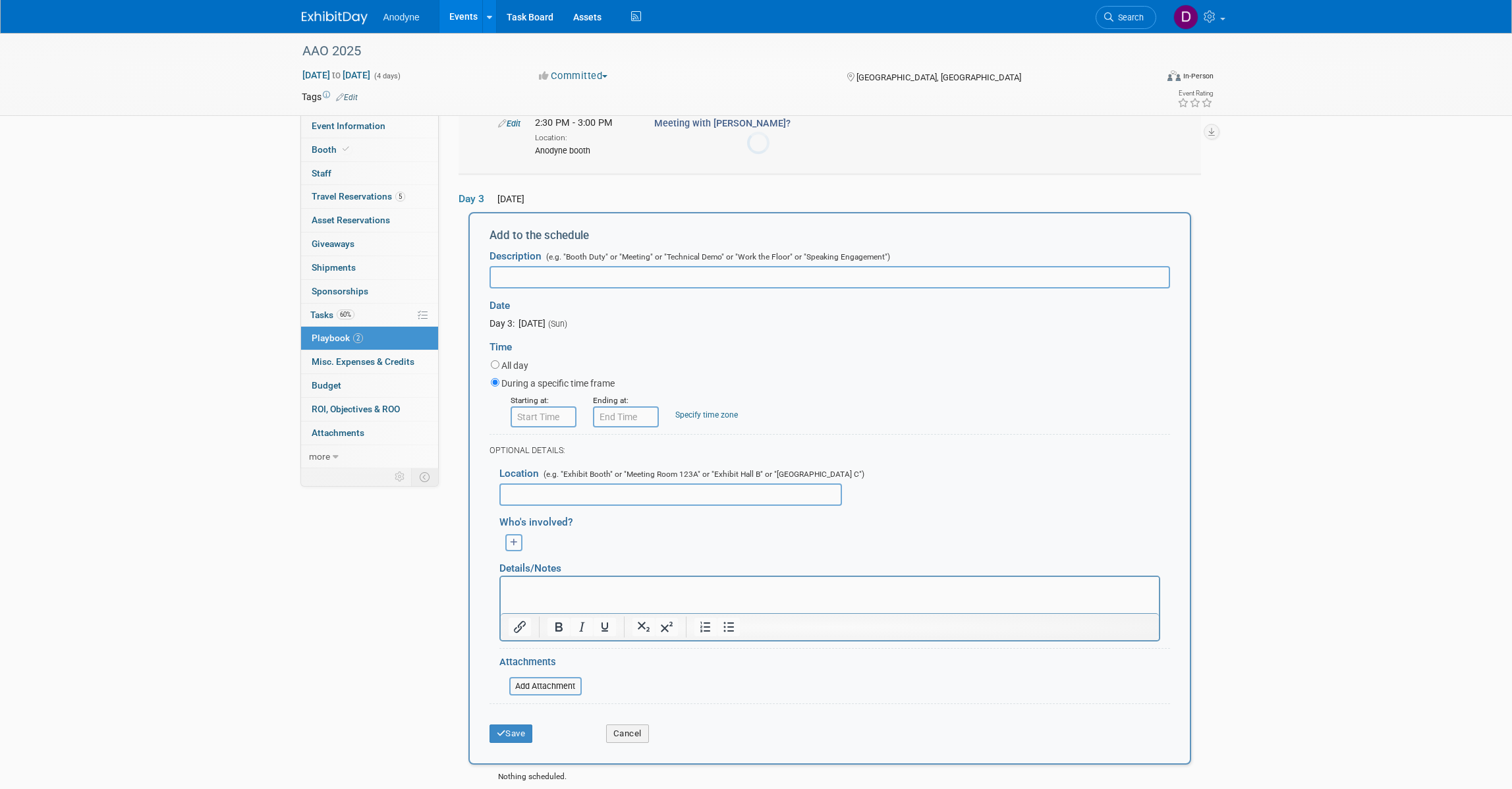
scroll to position [278, 0]
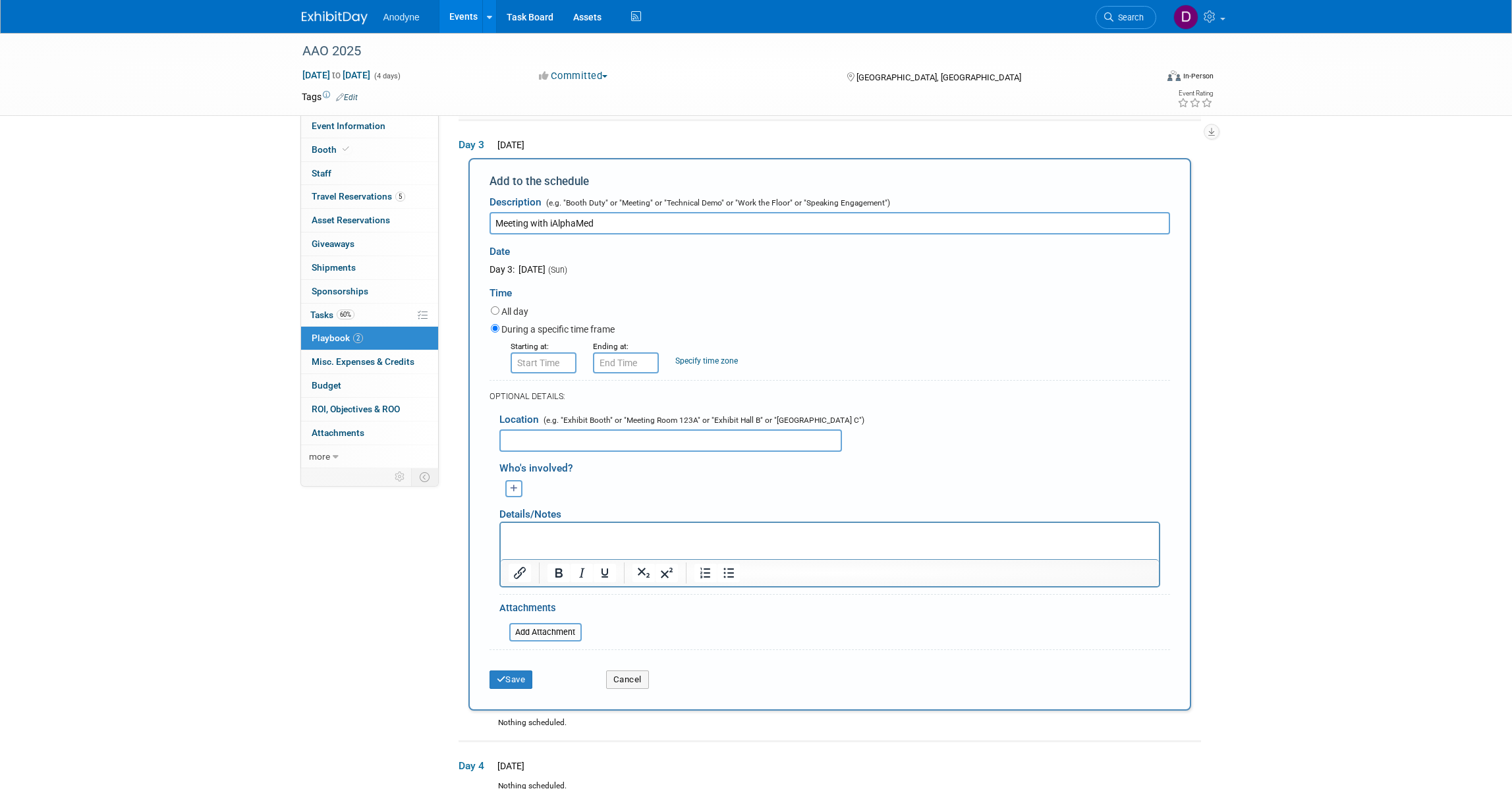
type input "Meeting with iAlphaMed"
click at [542, 358] on input "8:00 AM" at bounding box center [543, 363] width 66 height 21
click at [534, 420] on span "08" at bounding box center [541, 423] width 25 height 24
click at [534, 393] on td "12" at bounding box center [534, 396] width 42 height 35
click at [608, 425] on span "00" at bounding box center [603, 423] width 25 height 24
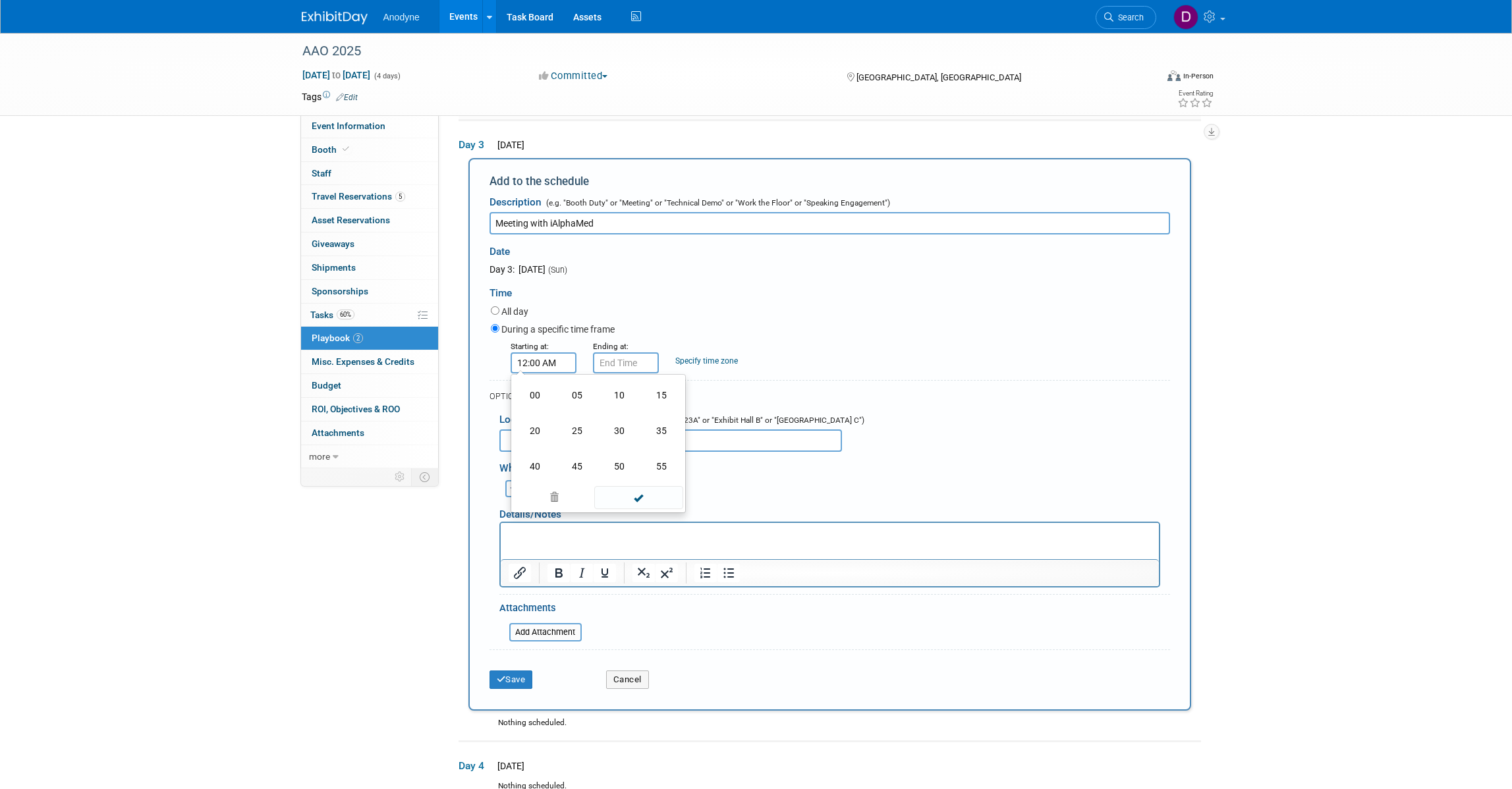
click at [614, 435] on td "30" at bounding box center [619, 431] width 42 height 35
click at [663, 425] on button "AM" at bounding box center [656, 423] width 24 height 22
type input "12:30 PM"
click at [640, 476] on span at bounding box center [638, 481] width 89 height 23
click at [629, 359] on input "12:30 PM" at bounding box center [625, 363] width 66 height 21
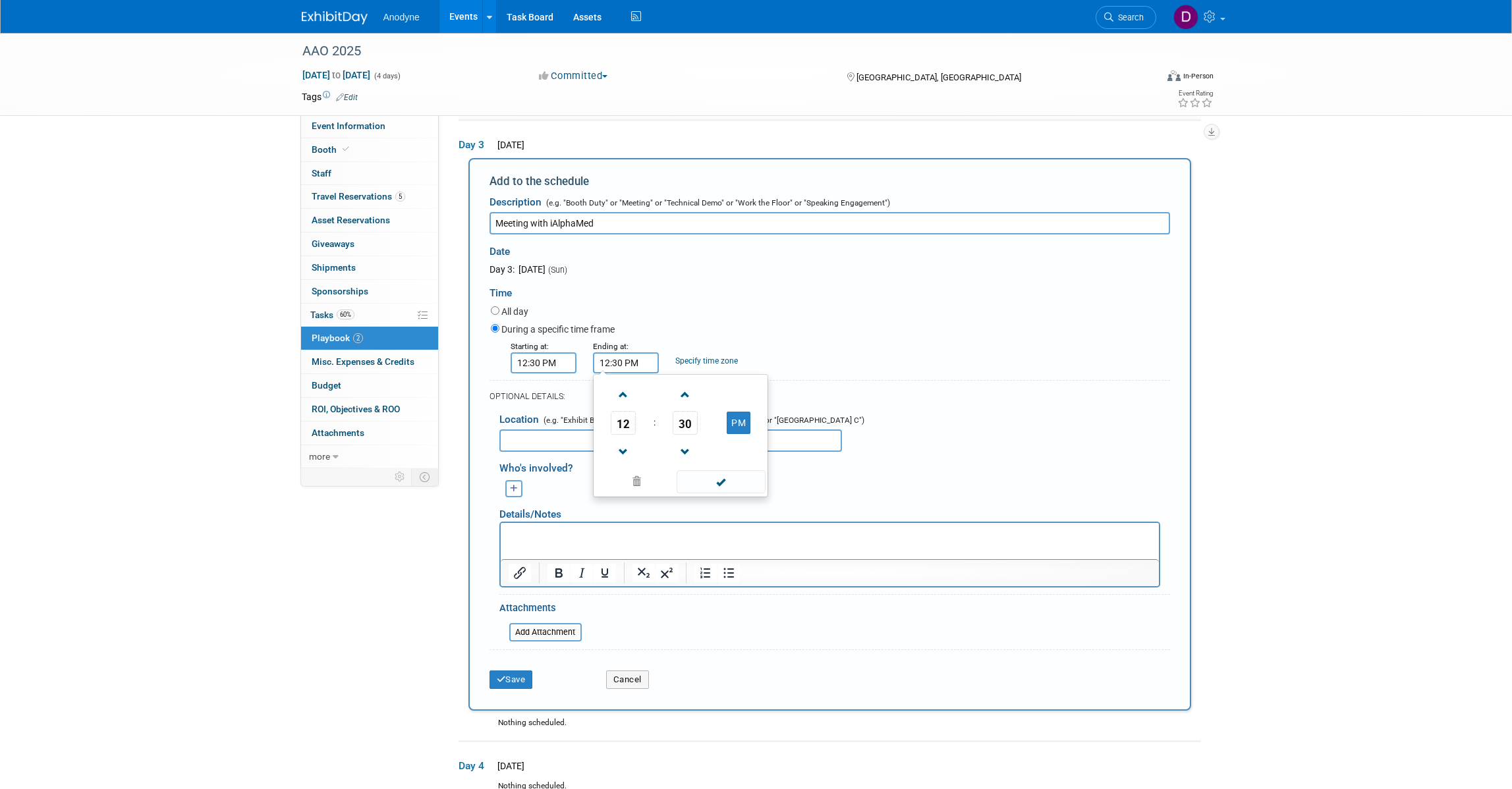
drag, startPoint x: 623, startPoint y: 421, endPoint x: 636, endPoint y: 438, distance: 21.4
click at [623, 421] on span "12" at bounding box center [624, 423] width 25 height 24
click at [670, 402] on td "01" at bounding box center [659, 396] width 42 height 35
click at [688, 422] on span "30" at bounding box center [685, 423] width 25 height 24
drag, startPoint x: 624, startPoint y: 397, endPoint x: 692, endPoint y: 429, distance: 75.2
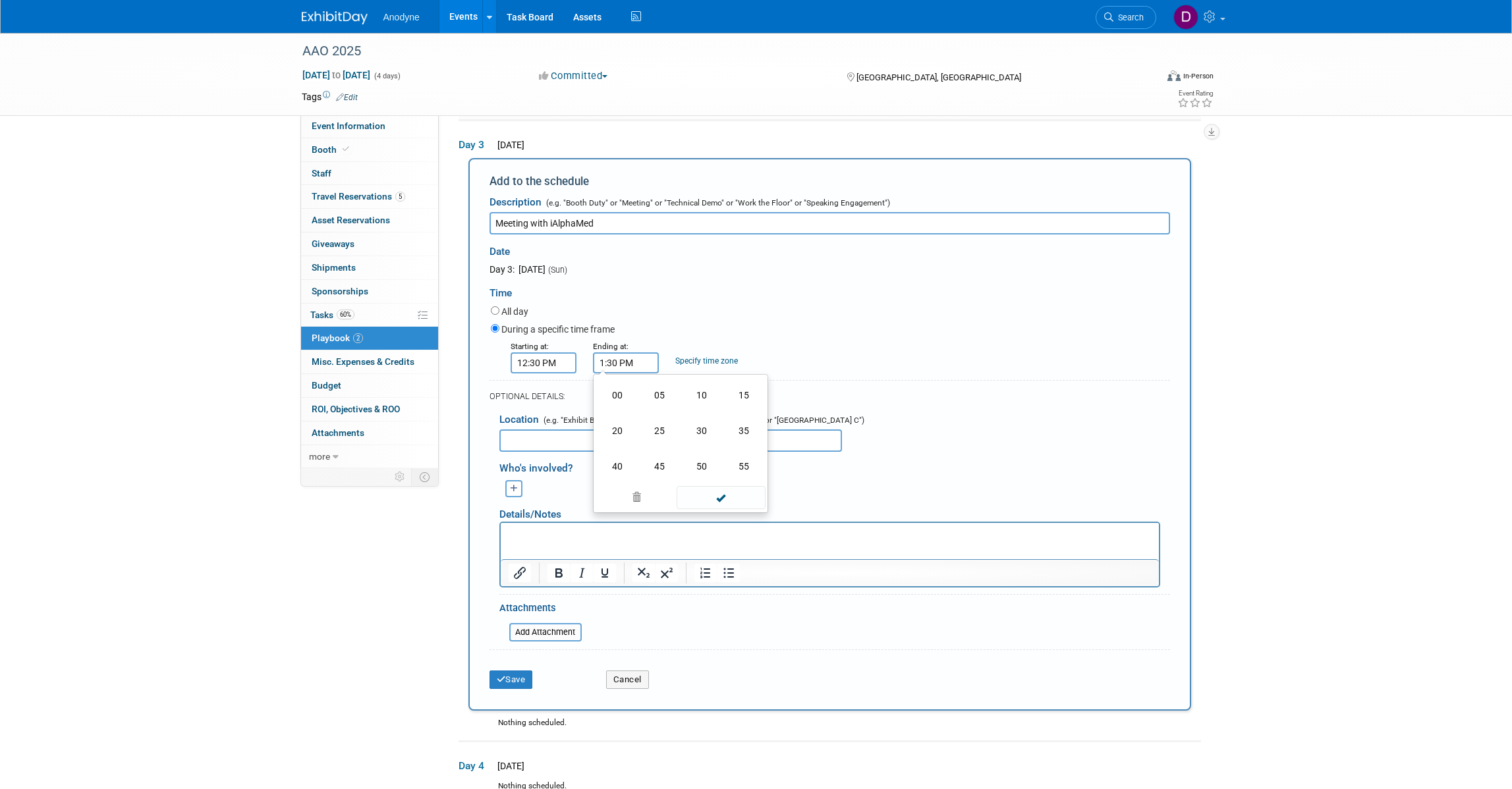
click at [624, 399] on td "00" at bounding box center [617, 396] width 42 height 35
type input "1:00 PM"
click at [718, 478] on span at bounding box center [721, 481] width 89 height 23
click at [611, 441] on input "text" at bounding box center [671, 441] width 342 height 22
type input "Anodyne booth"
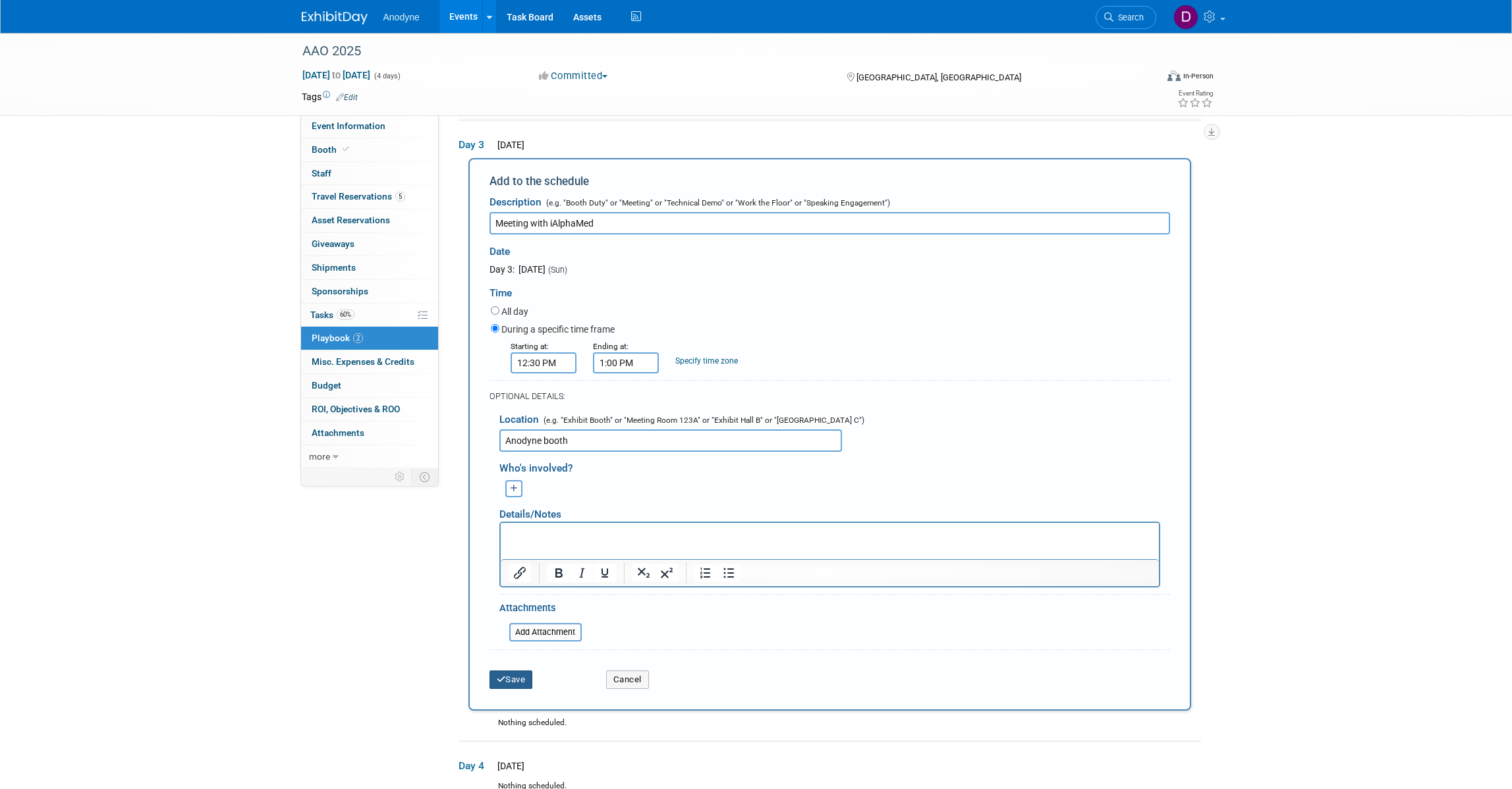
click at [503, 671] on button "Save" at bounding box center [511, 680] width 44 height 18
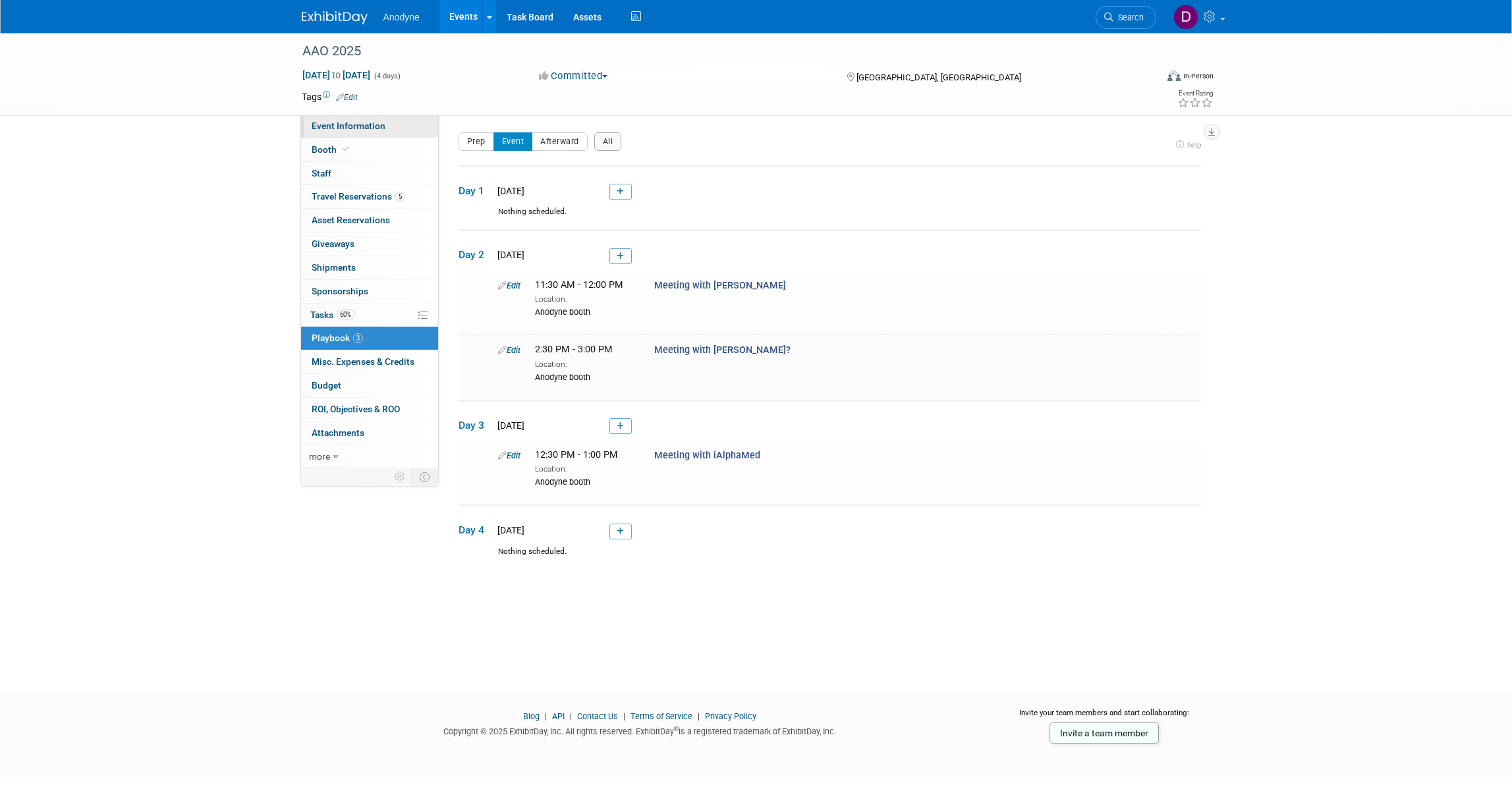
click at [377, 117] on link "Event Information" at bounding box center [370, 125] width 137 height 23
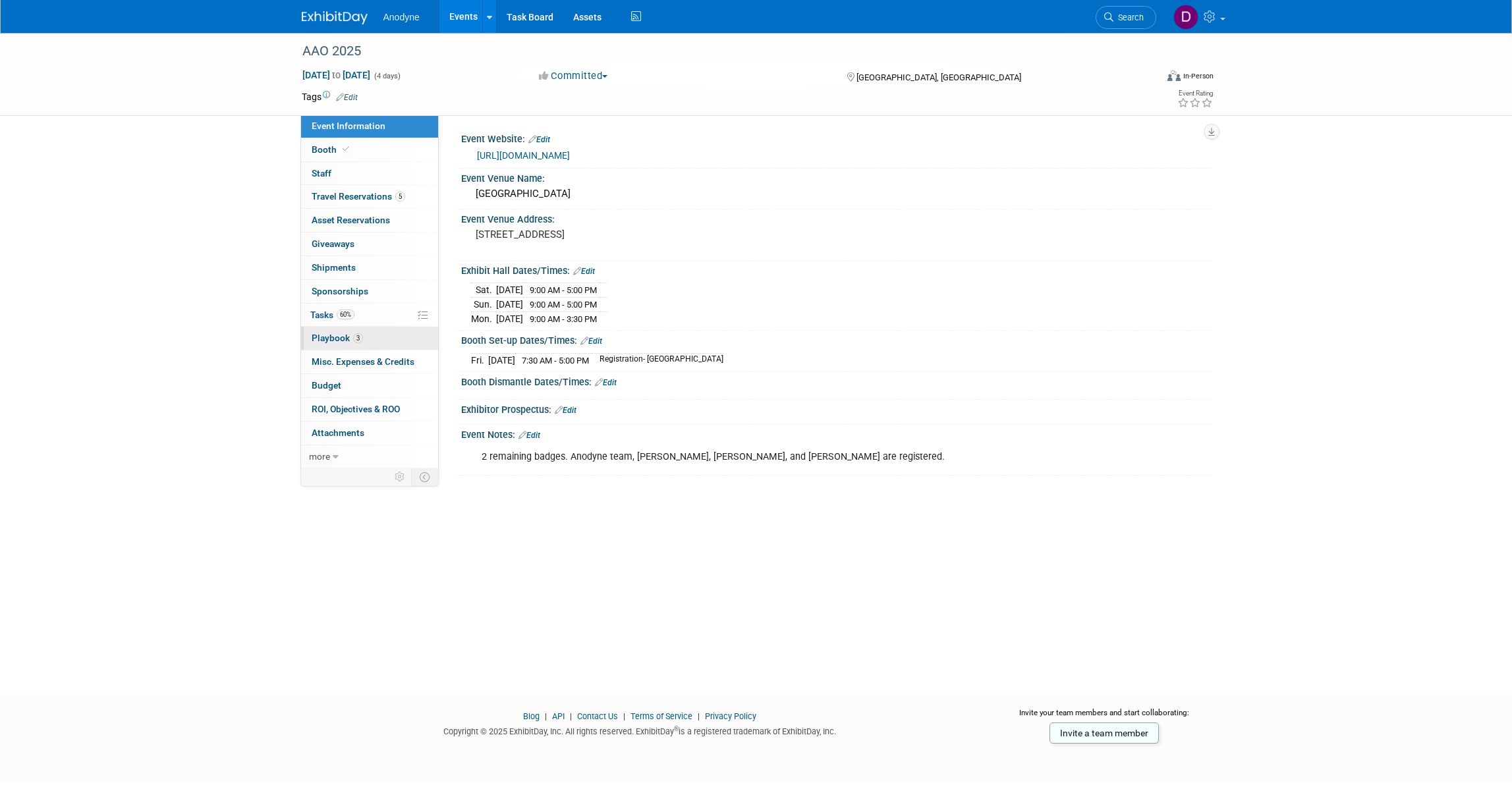
click at [385, 331] on link "3 Playbook 3" at bounding box center [370, 338] width 137 height 23
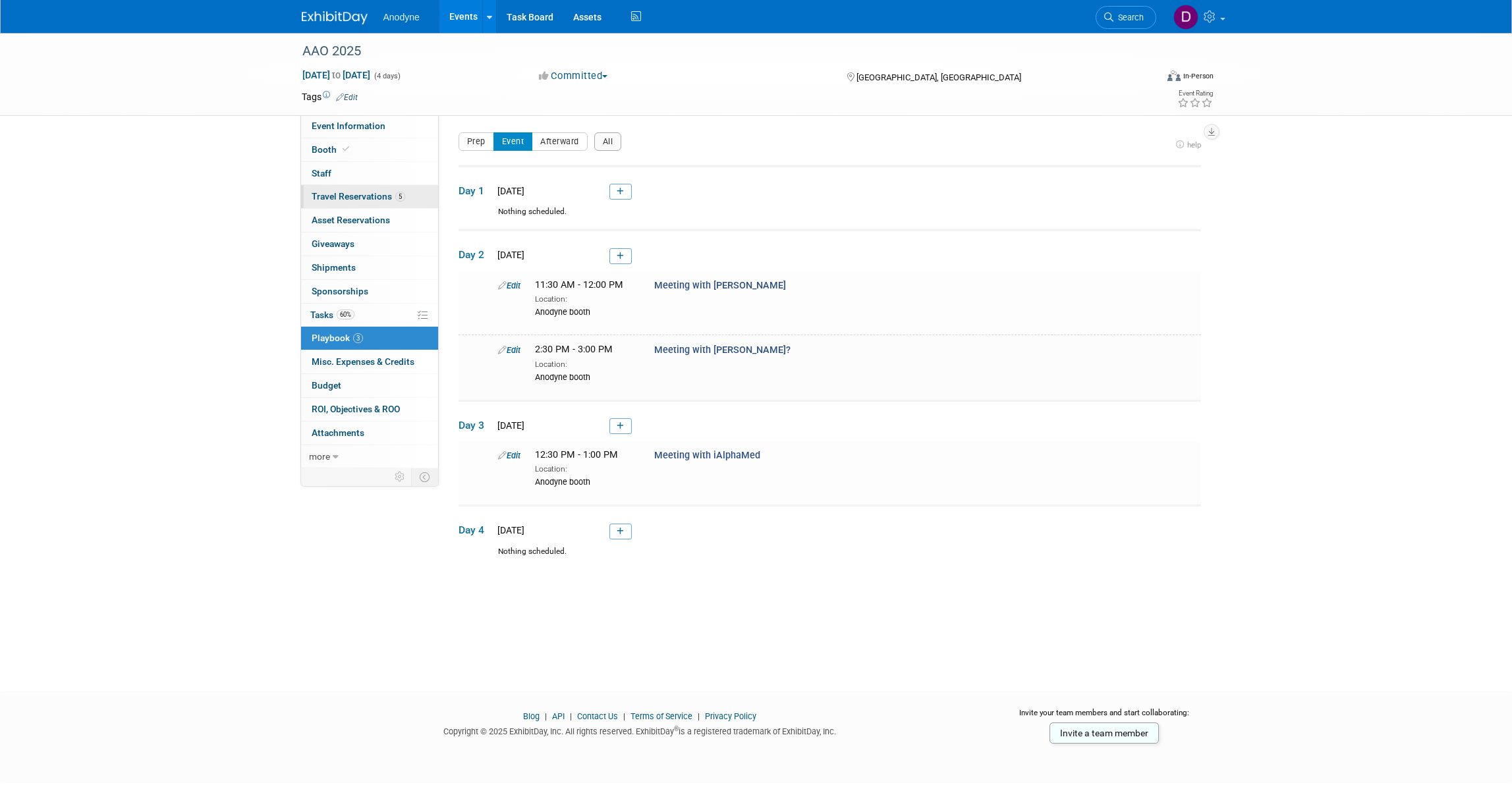
click at [384, 187] on link "5 Travel Reservations 5" at bounding box center [370, 196] width 137 height 23
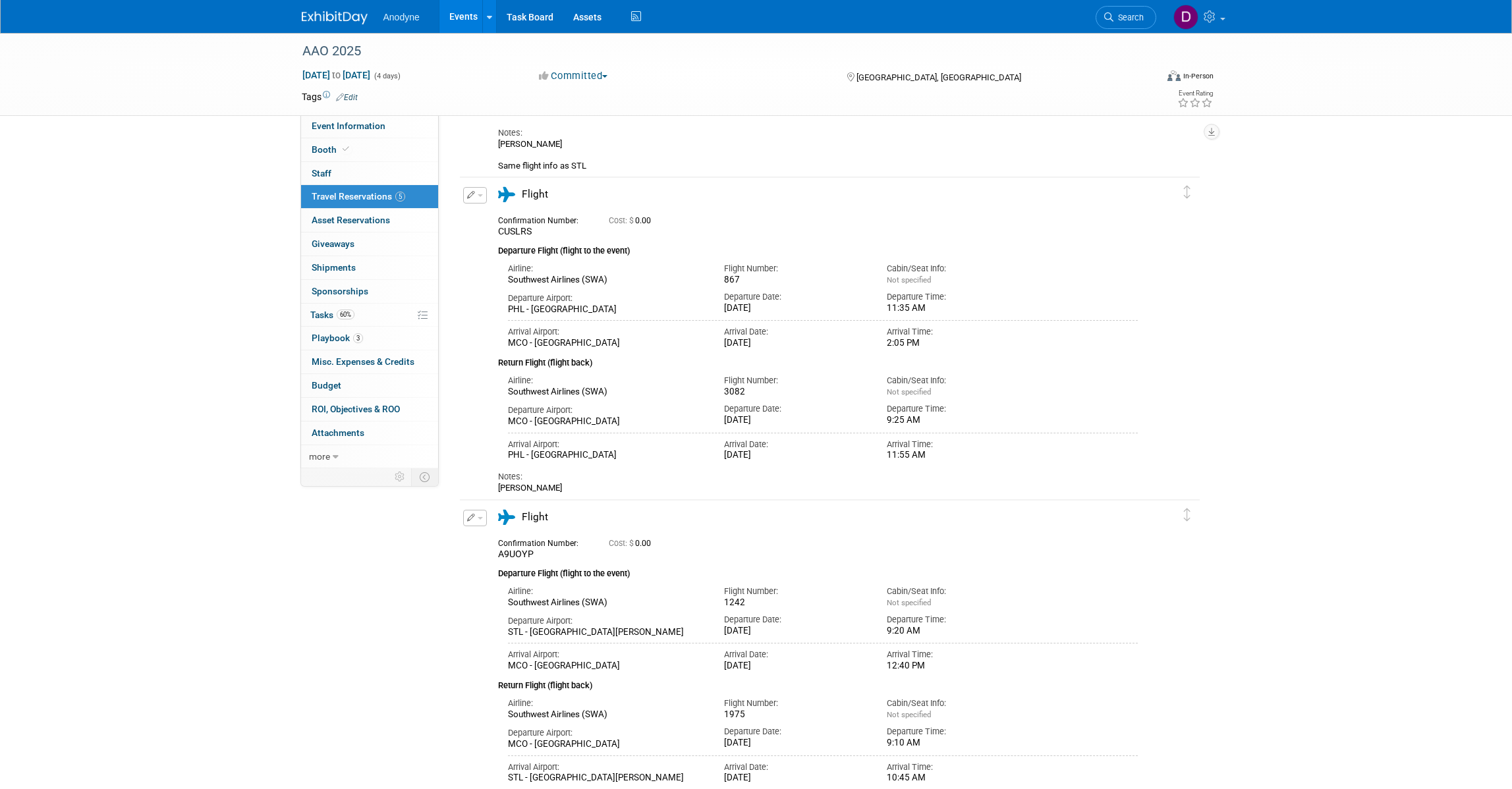
scroll to position [175, 0]
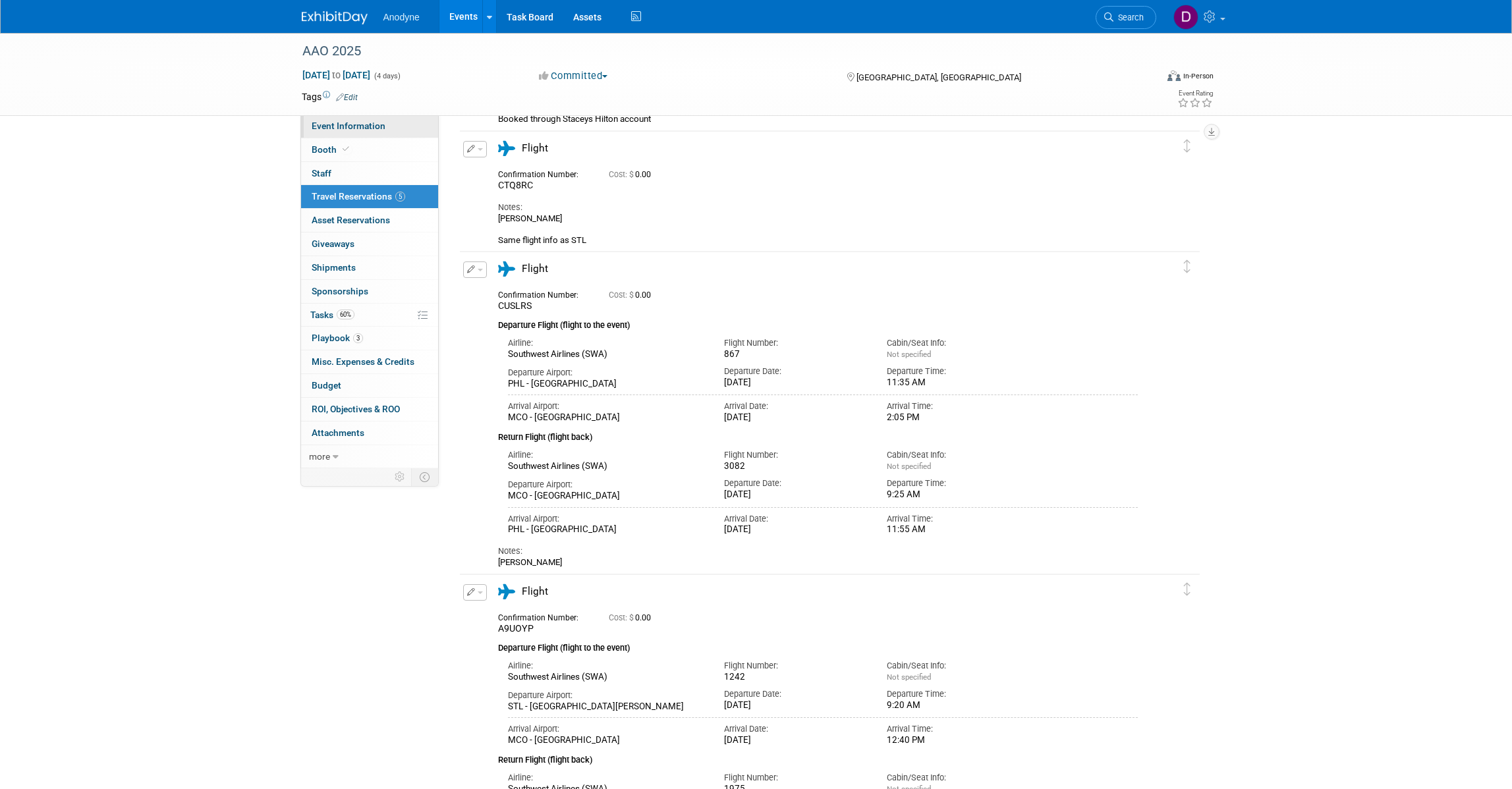
click at [372, 120] on span "Event Information" at bounding box center [348, 125] width 74 height 10
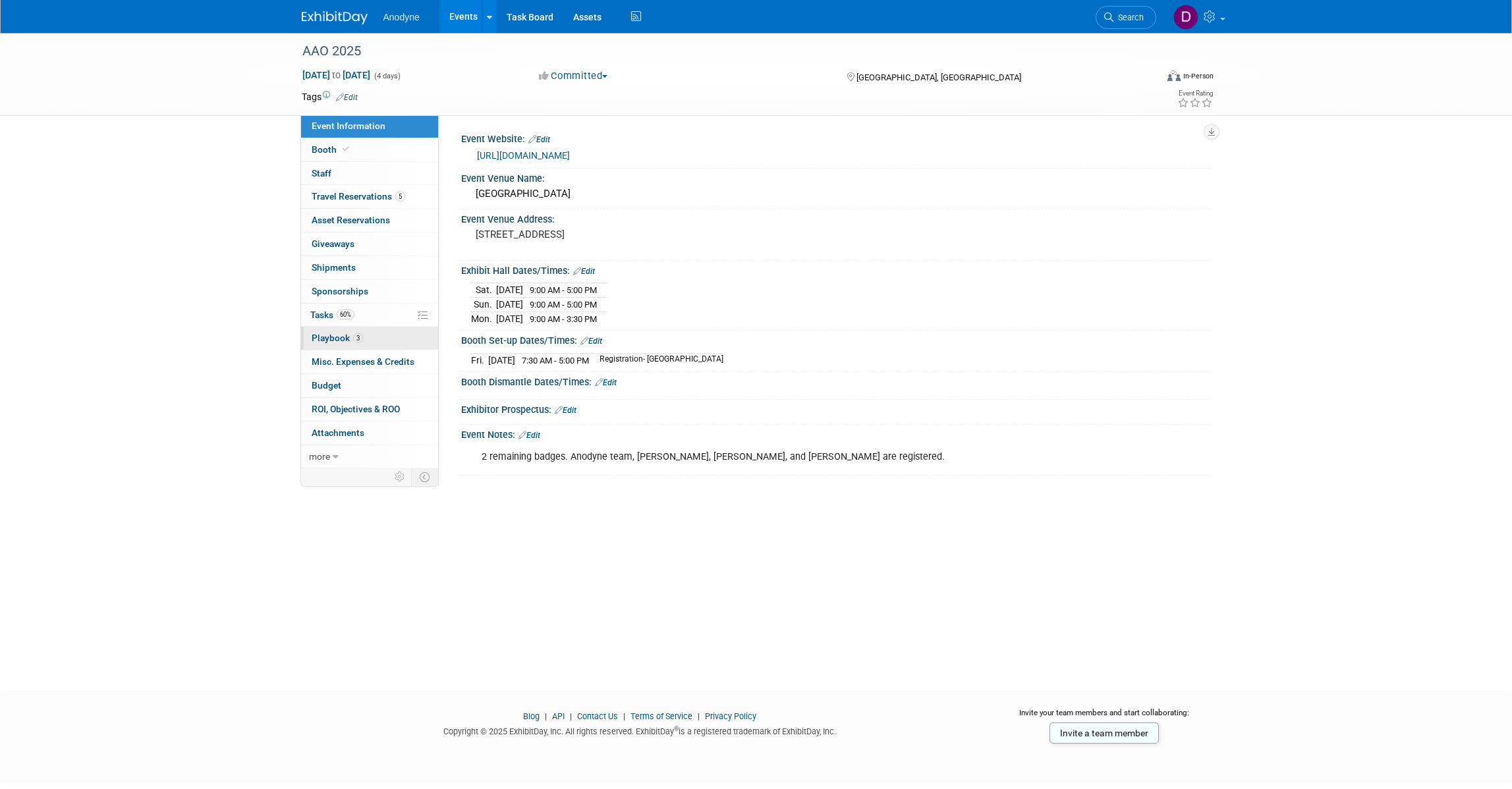
click at [364, 341] on link "3 Playbook 3" at bounding box center [370, 338] width 137 height 23
